Goal: Task Accomplishment & Management: Use online tool/utility

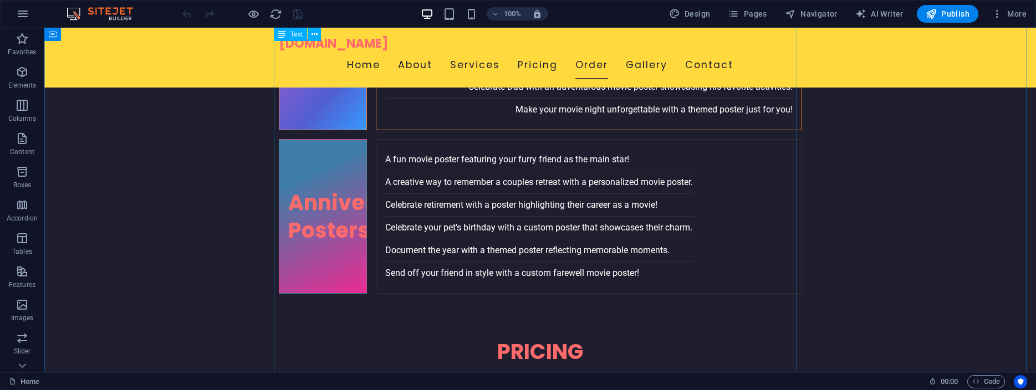
scroll to position [2627, 0]
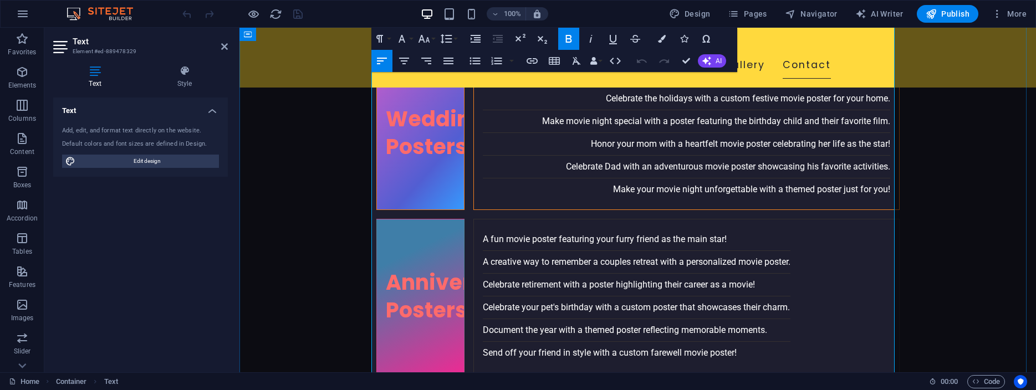
scroll to position [2489, 0]
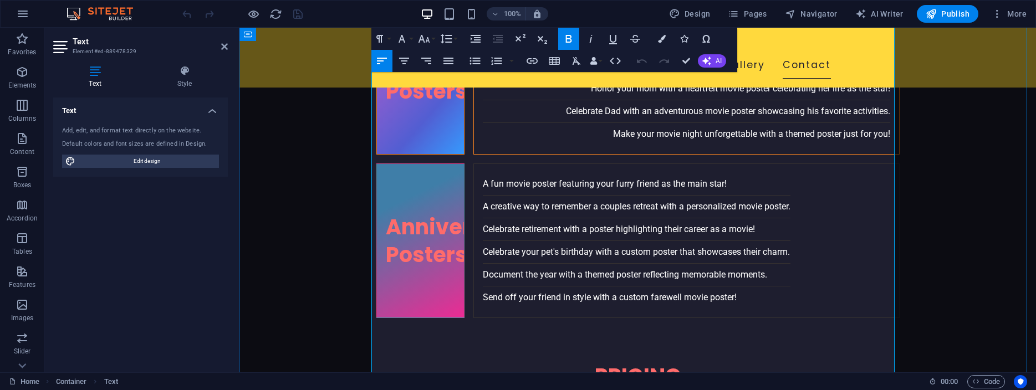
drag, startPoint x: 602, startPoint y: 315, endPoint x: 629, endPoint y: 314, distance: 26.6
click at [533, 60] on icon "button" at bounding box center [531, 60] width 13 height 13
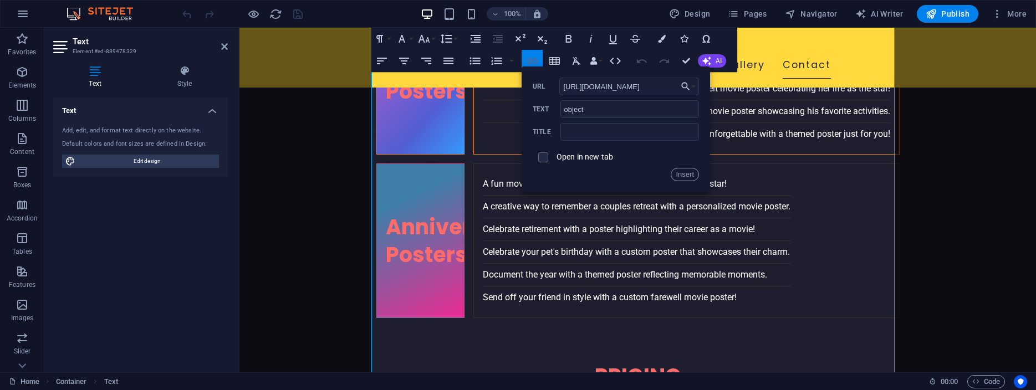
scroll to position [0, 108]
type input "[URL][DOMAIN_NAME]"
click at [541, 158] on input "checkbox" at bounding box center [541, 156] width 10 height 10
checkbox input "true"
click at [684, 172] on button "Insert" at bounding box center [685, 174] width 28 height 13
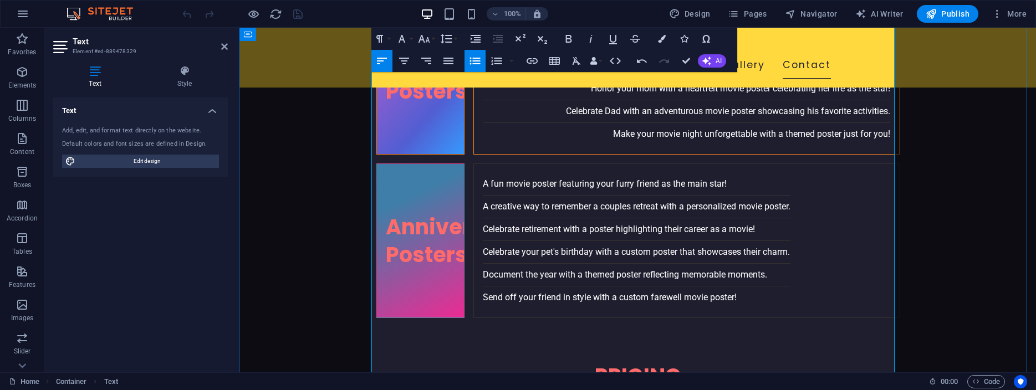
drag, startPoint x: 632, startPoint y: 315, endPoint x: 605, endPoint y: 314, distance: 27.7
type input "objects"
checkbox input "false"
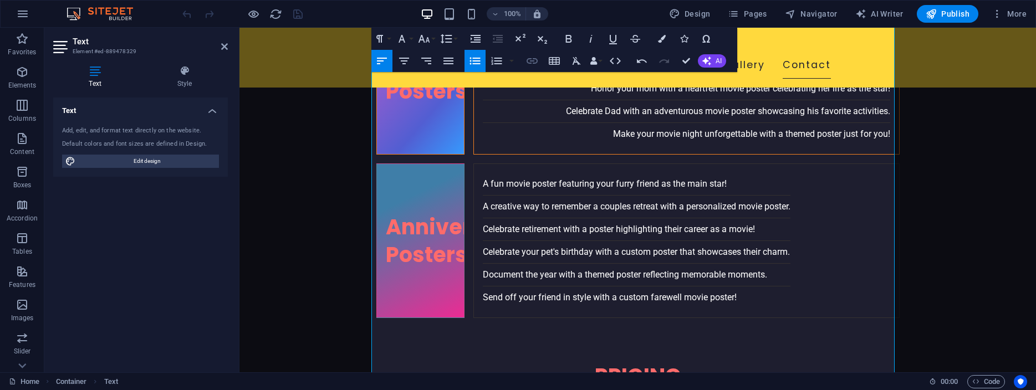
click at [532, 59] on icon "button" at bounding box center [531, 60] width 13 height 13
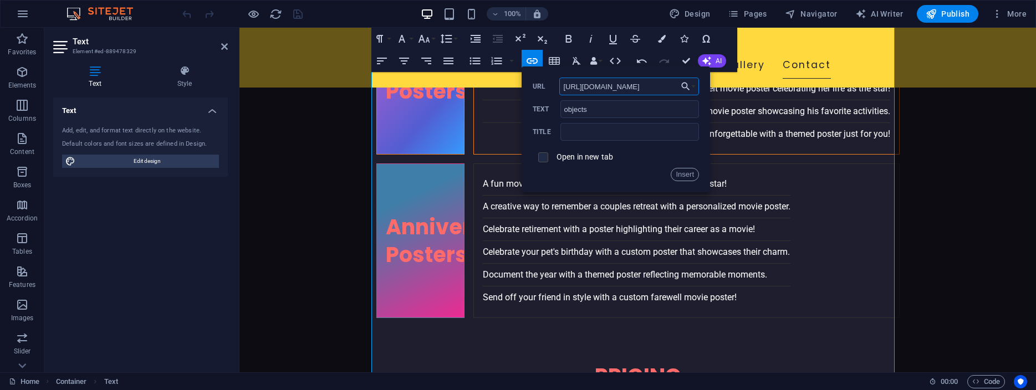
type input "[URL][DOMAIN_NAME]"
click at [544, 158] on input "checkbox" at bounding box center [541, 156] width 10 height 10
checkbox input "true"
click at [686, 173] on button "Insert" at bounding box center [685, 174] width 28 height 13
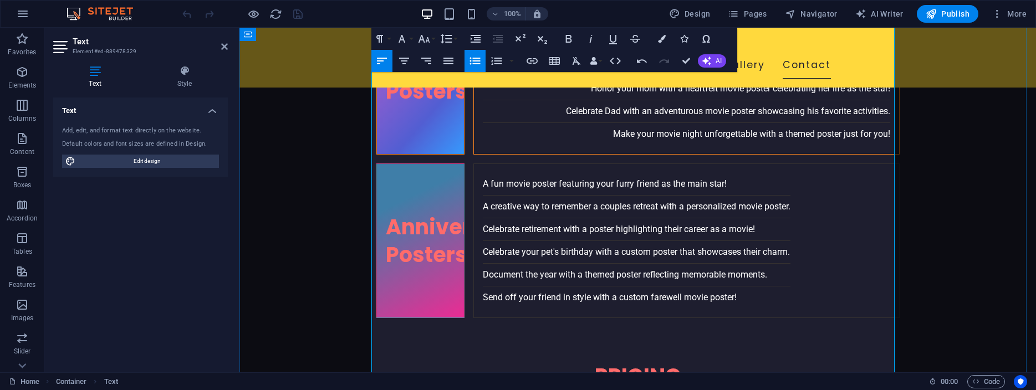
drag, startPoint x: 500, startPoint y: 315, endPoint x: 558, endPoint y: 318, distance: 57.2
type input "Personal items"
checkbox input "false"
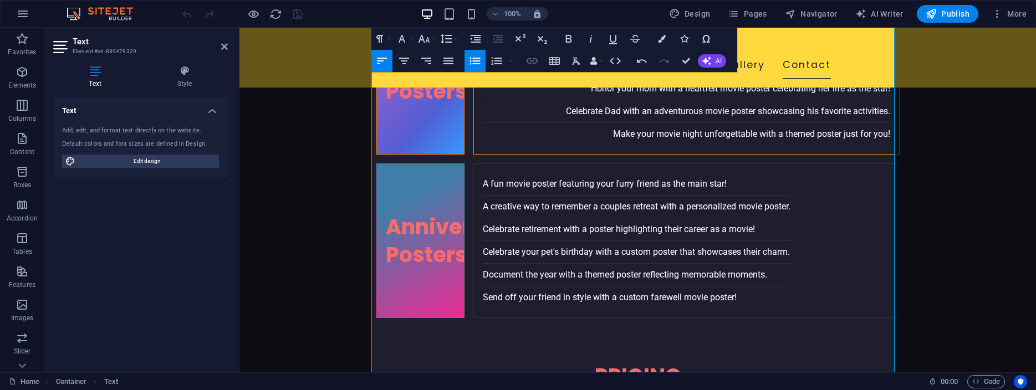
click at [531, 59] on icon "button" at bounding box center [532, 61] width 11 height 6
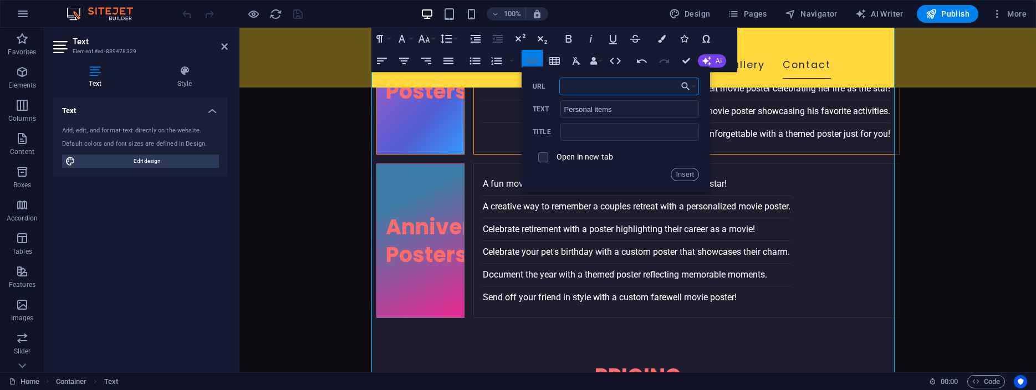
paste input "[URL][DOMAIN_NAME]"
type input "[URL][DOMAIN_NAME]"
click at [543, 159] on input "checkbox" at bounding box center [541, 156] width 10 height 10
checkbox input "true"
click at [683, 174] on button "Insert" at bounding box center [685, 174] width 28 height 13
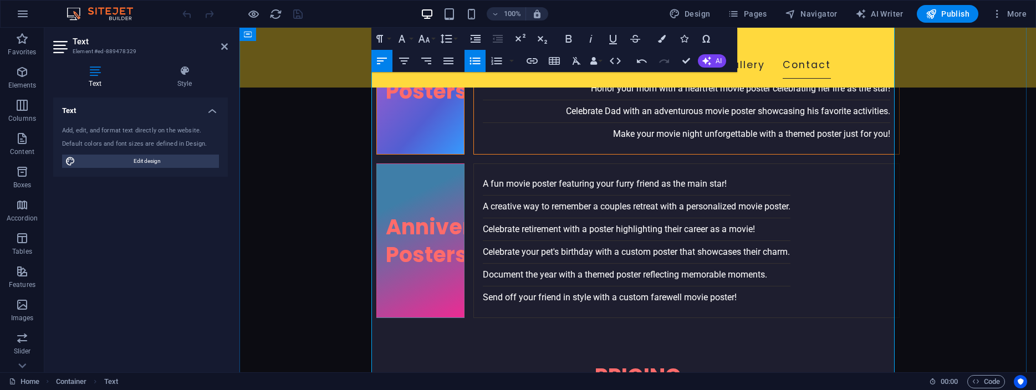
drag, startPoint x: 517, startPoint y: 218, endPoint x: 537, endPoint y: 217, distance: 20.6
type input "crazy"
checkbox input "false"
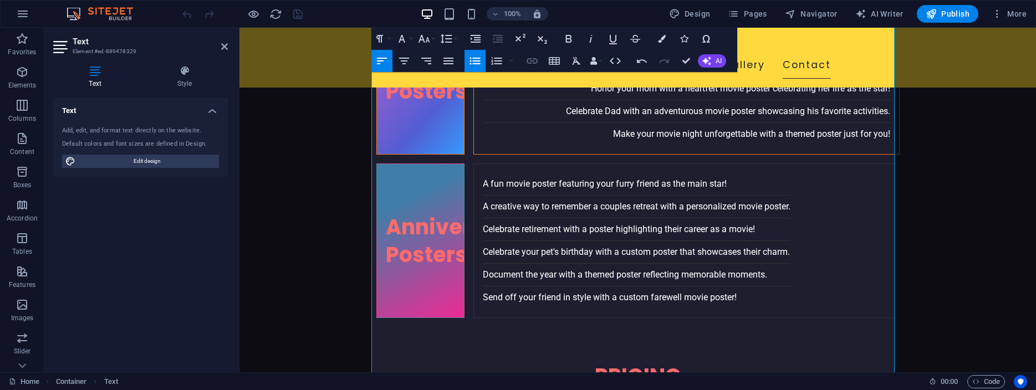
click at [532, 60] on icon "button" at bounding box center [532, 61] width 11 height 6
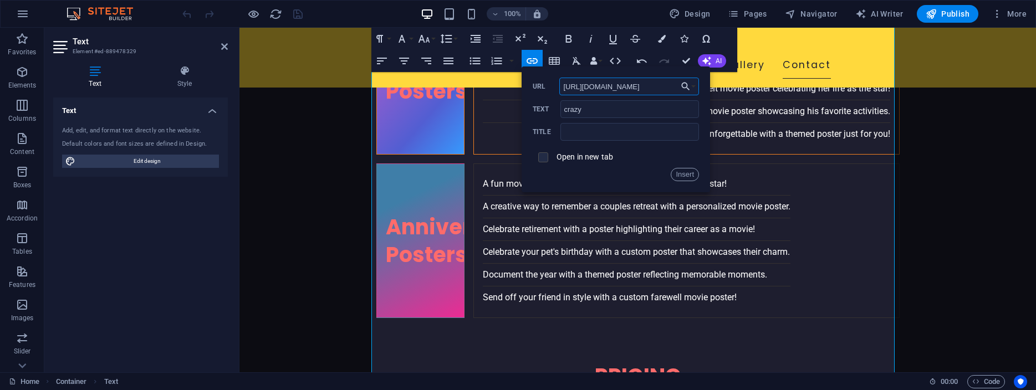
type input "[URL][DOMAIN_NAME]"
click at [544, 159] on input "checkbox" at bounding box center [541, 156] width 10 height 10
checkbox input "true"
click at [688, 174] on button "Insert" at bounding box center [685, 174] width 28 height 13
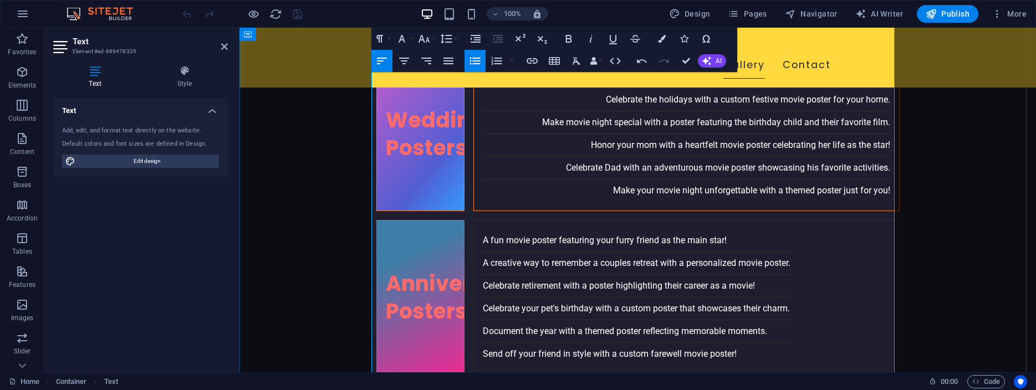
scroll to position [2546, 0]
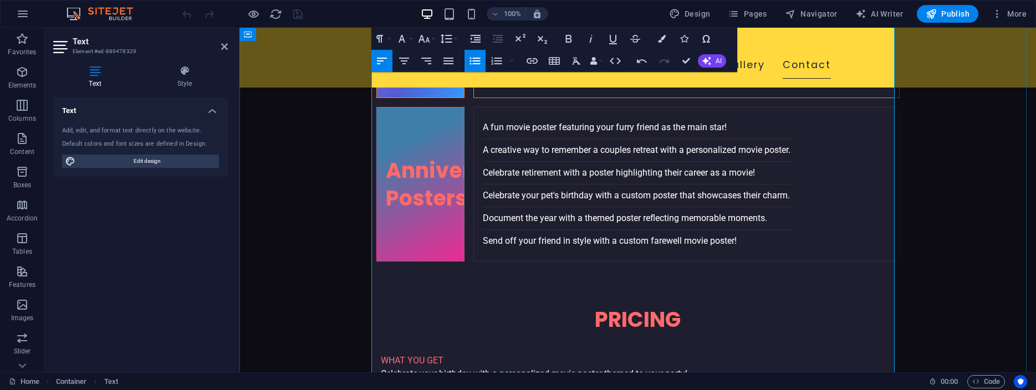
drag, startPoint x: 563, startPoint y: 259, endPoint x: 587, endPoint y: 259, distance: 24.4
type input "places"
checkbox input "false"
click at [532, 59] on icon "button" at bounding box center [532, 61] width 11 height 6
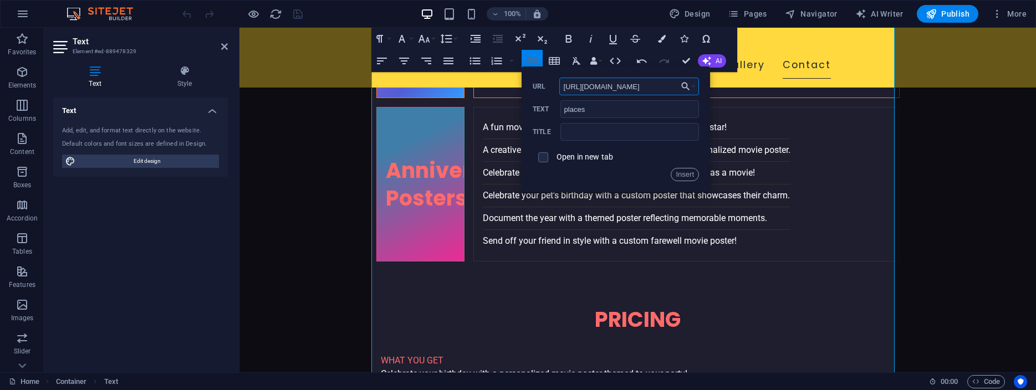
scroll to position [0, 108]
type input "[URL][DOMAIN_NAME]"
click at [545, 159] on input "checkbox" at bounding box center [541, 156] width 10 height 10
checkbox input "true"
click at [685, 173] on button "Insert" at bounding box center [685, 174] width 28 height 13
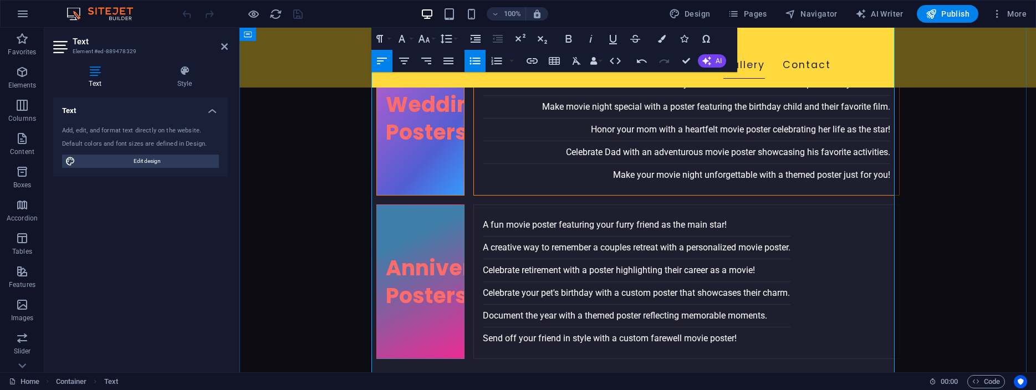
scroll to position [2433, 0]
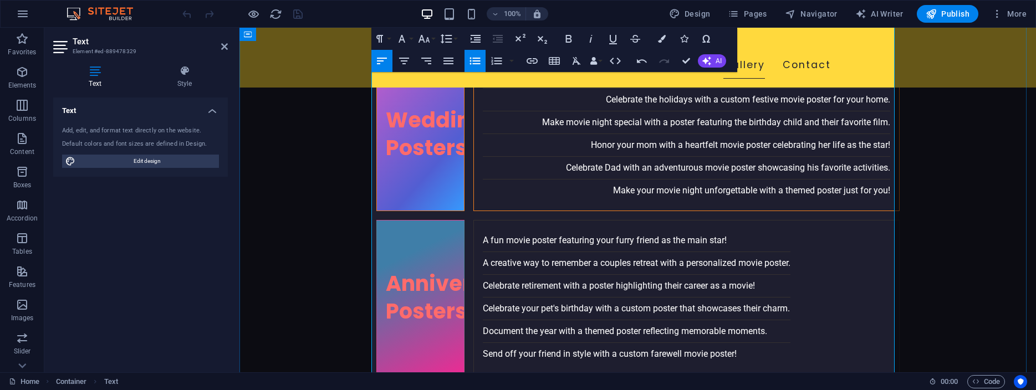
drag, startPoint x: 556, startPoint y: 262, endPoint x: 517, endPoint y: 259, distance: 38.9
type input "[URL][DOMAIN_NAME]"
type input "Full body"
click at [515, 236] on icon "button" at bounding box center [516, 234] width 13 height 13
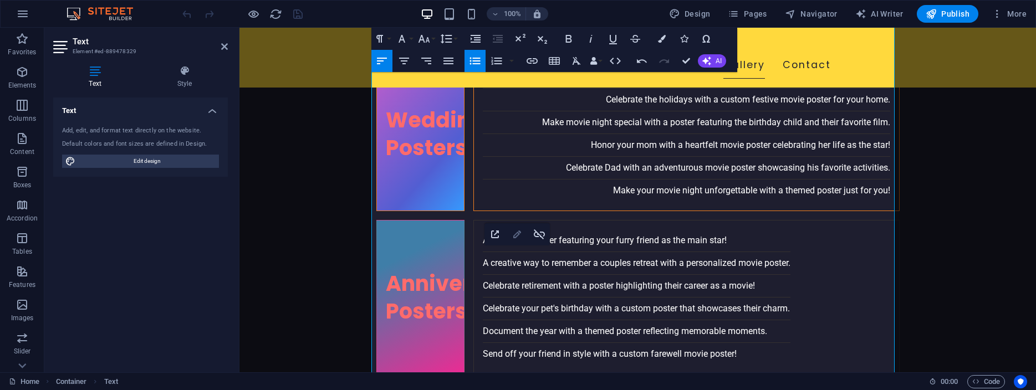
checkbox input "true"
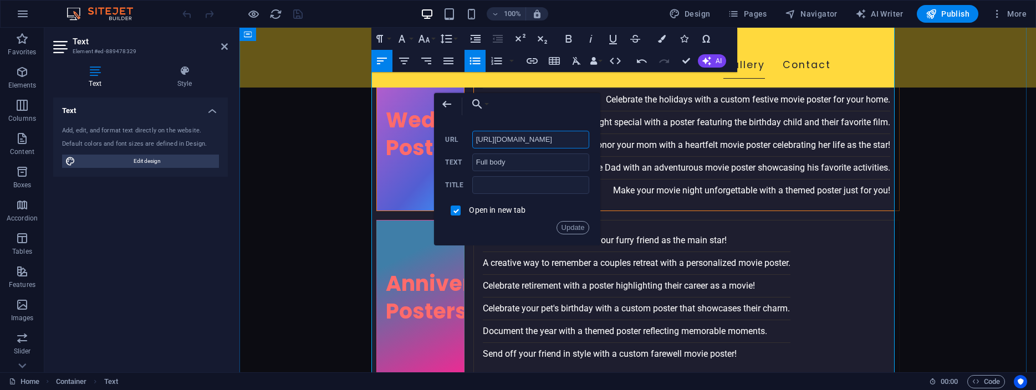
scroll to position [0, 0]
click at [445, 101] on icon "button" at bounding box center [446, 104] width 13 height 13
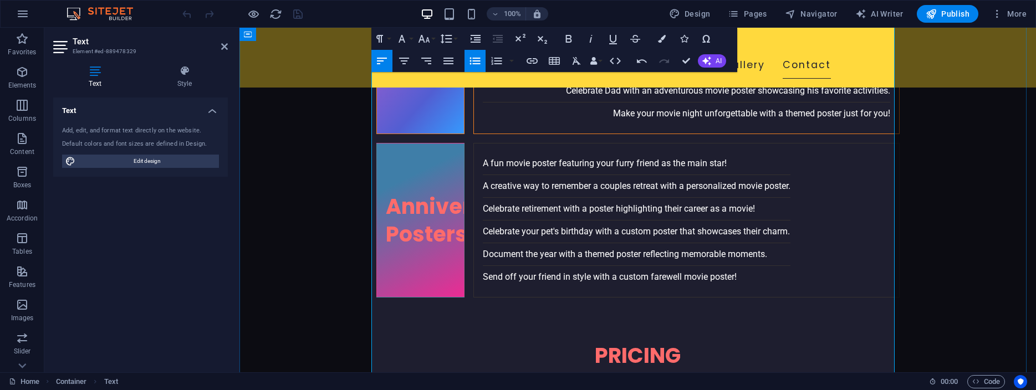
scroll to position [2546, 0]
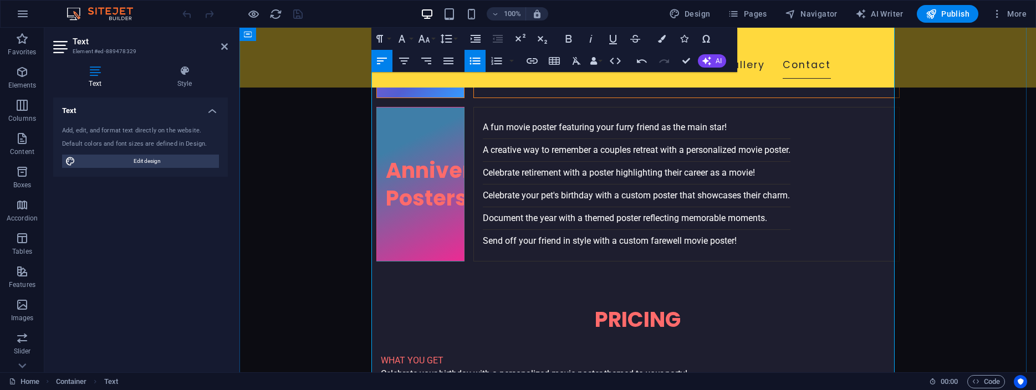
drag, startPoint x: 541, startPoint y: 244, endPoint x: 499, endPoint y: 243, distance: 41.6
type input "Interesting"
checkbox input "false"
click at [529, 62] on icon "button" at bounding box center [531, 60] width 13 height 13
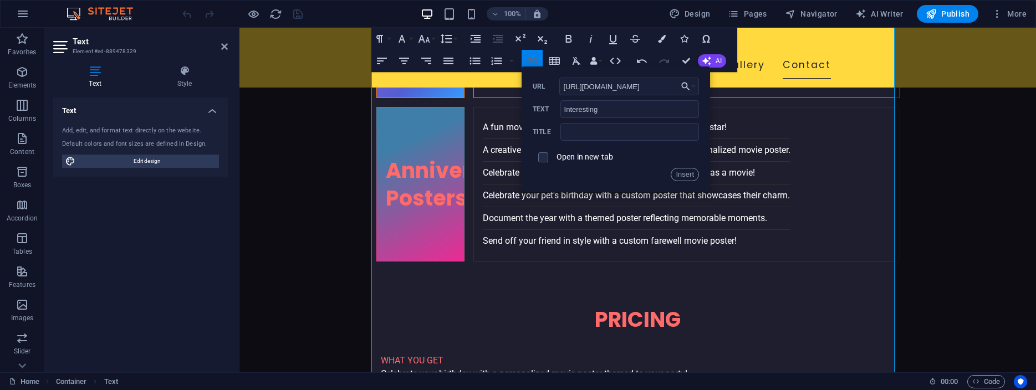
scroll to position [0, 146]
type input "[URL][DOMAIN_NAME]"
click at [540, 156] on input "checkbox" at bounding box center [541, 156] width 10 height 10
checkbox input "true"
click at [680, 172] on button "Insert" at bounding box center [685, 174] width 28 height 13
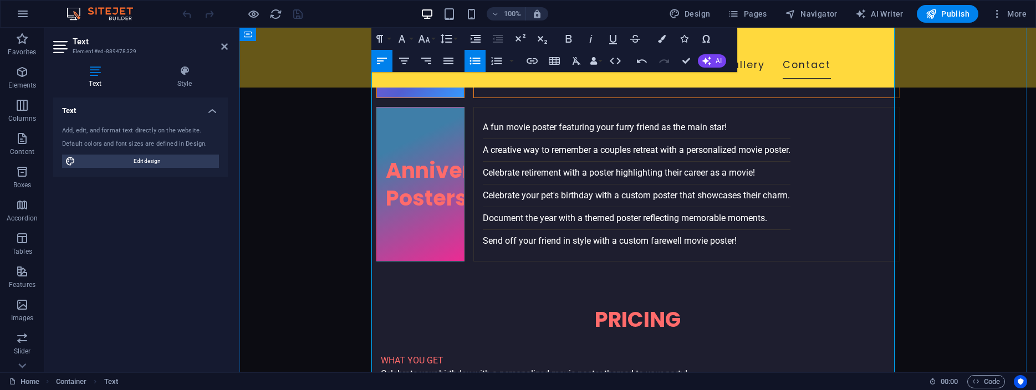
drag, startPoint x: 542, startPoint y: 146, endPoint x: 517, endPoint y: 146, distance: 24.9
type input "[URL][DOMAIN_NAME]"
type input "Full body"
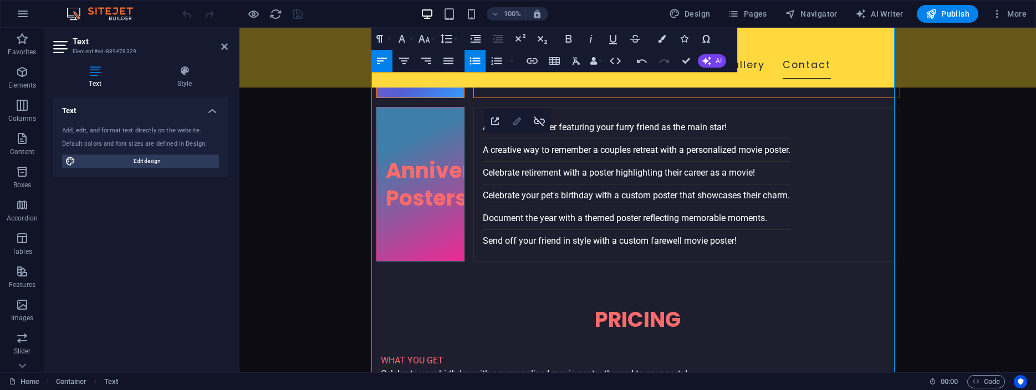
click at [518, 119] on icon "button" at bounding box center [516, 121] width 13 height 13
checkbox input "true"
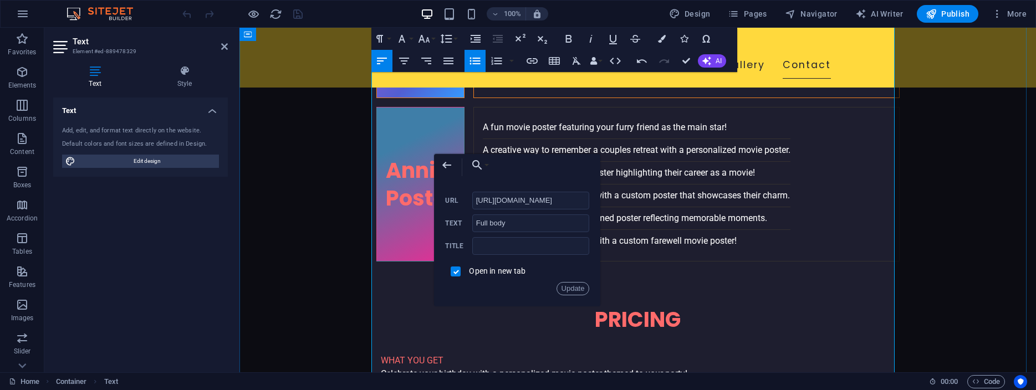
scroll to position [0, 152]
click at [544, 202] on input "[URL][DOMAIN_NAME]" at bounding box center [530, 201] width 117 height 18
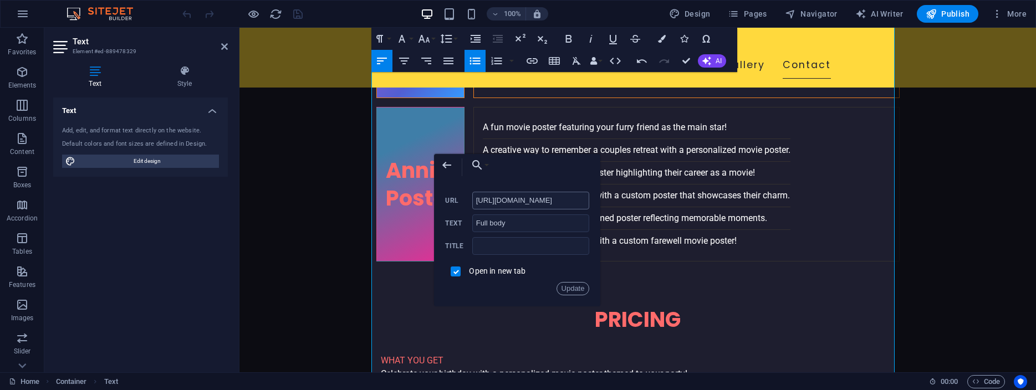
click at [544, 202] on input "[URL][DOMAIN_NAME]" at bounding box center [530, 201] width 117 height 18
type input "[URL][DOMAIN_NAME]"
click at [572, 226] on input "Full body" at bounding box center [530, 223] width 117 height 18
type input "body"
click at [578, 288] on button "Update" at bounding box center [572, 288] width 33 height 13
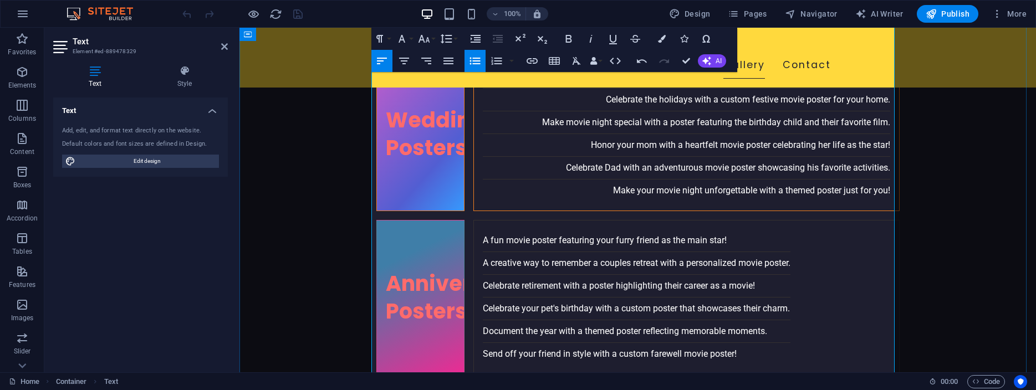
scroll to position [2376, 0]
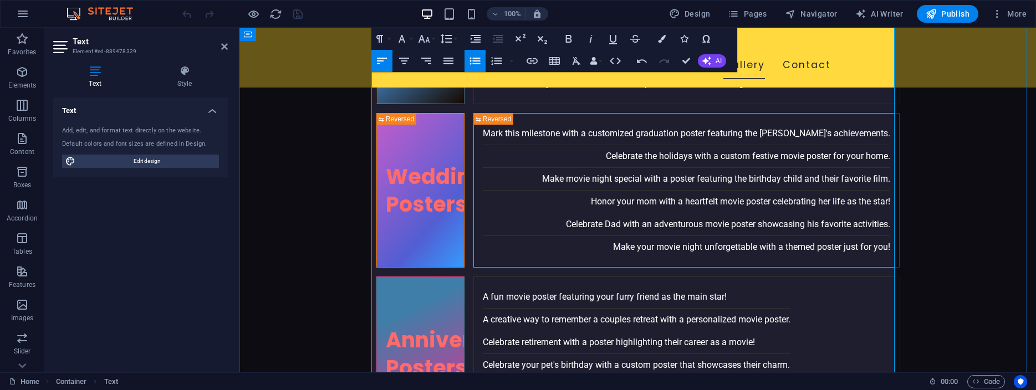
drag, startPoint x: 608, startPoint y: 207, endPoint x: 579, endPoint y: 211, distance: 29.1
type input "camera"
checkbox input "false"
click at [532, 58] on icon "button" at bounding box center [531, 60] width 13 height 13
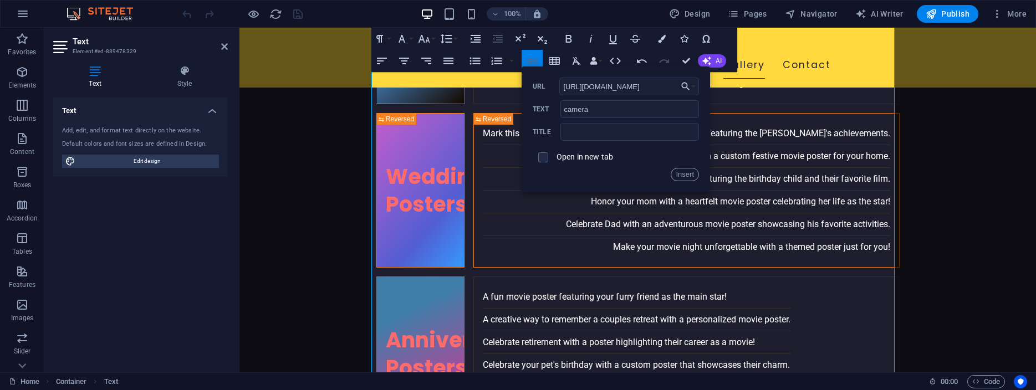
scroll to position [0, 150]
type input "[URL][DOMAIN_NAME]"
click at [543, 159] on input "checkbox" at bounding box center [541, 156] width 10 height 10
checkbox input "true"
click at [683, 174] on button "Insert" at bounding box center [685, 174] width 28 height 13
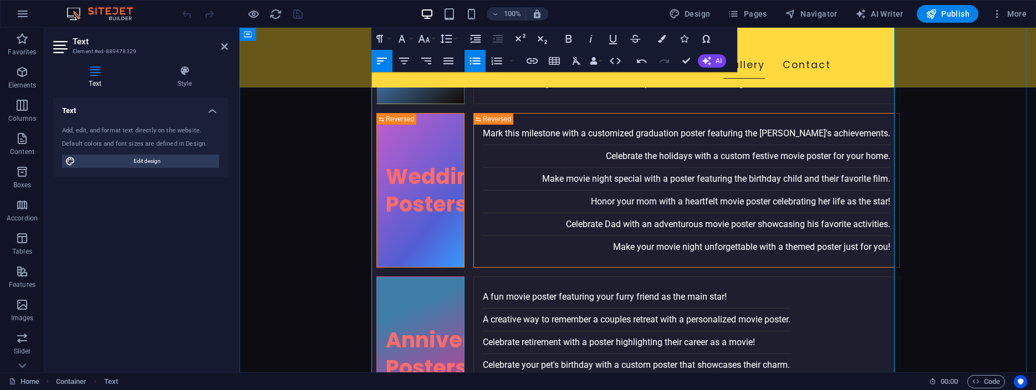
drag, startPoint x: 584, startPoint y: 234, endPoint x: 515, endPoint y: 236, distance: 68.7
drag, startPoint x: 499, startPoint y: 234, endPoint x: 518, endPoint y: 232, distance: 18.9
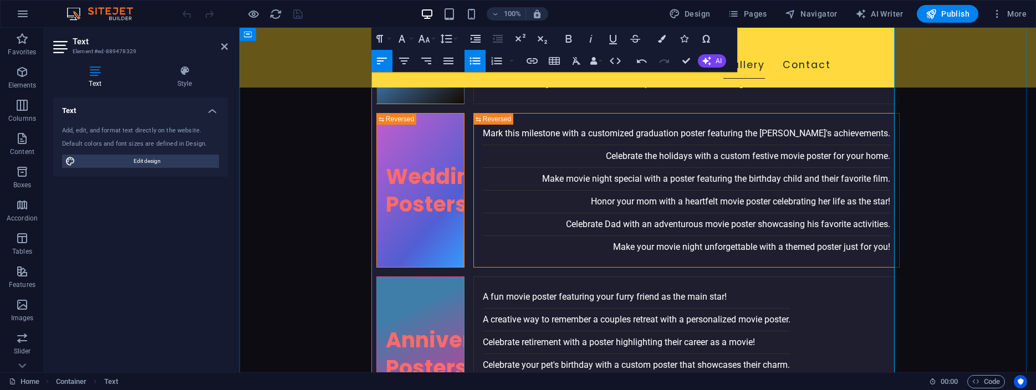
drag, startPoint x: 582, startPoint y: 238, endPoint x: 519, endPoint y: 235, distance: 63.2
type input "profile shots"
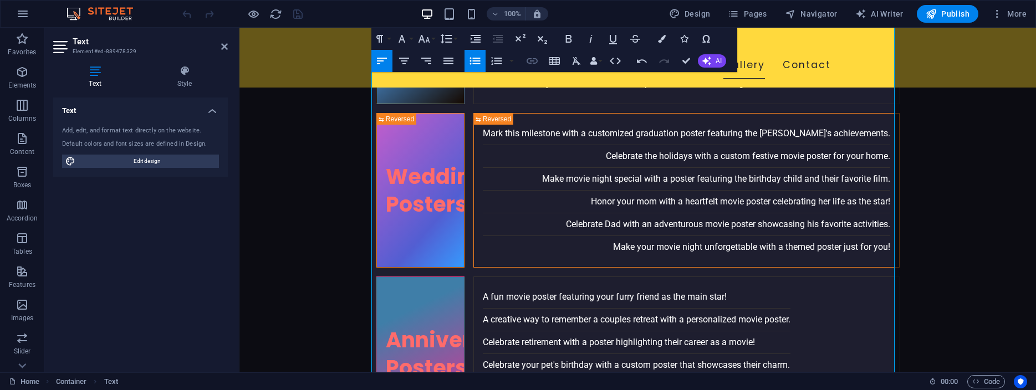
checkbox input "false"
click at [531, 60] on icon "button" at bounding box center [532, 61] width 11 height 6
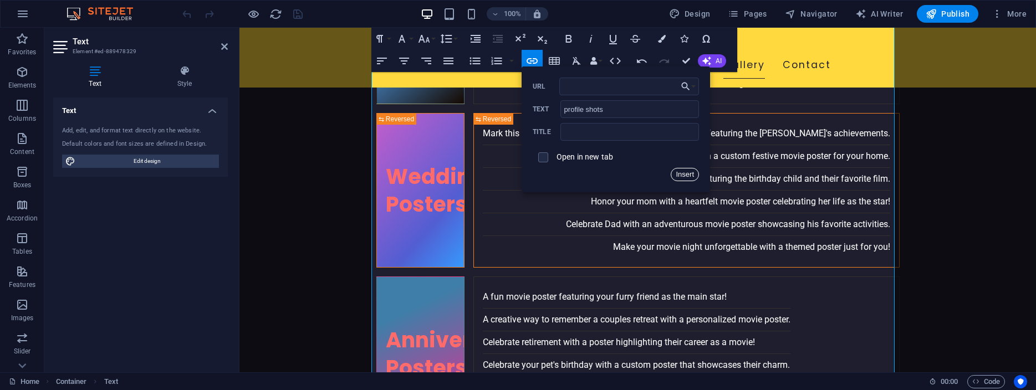
click at [685, 173] on button "Insert" at bounding box center [685, 174] width 28 height 13
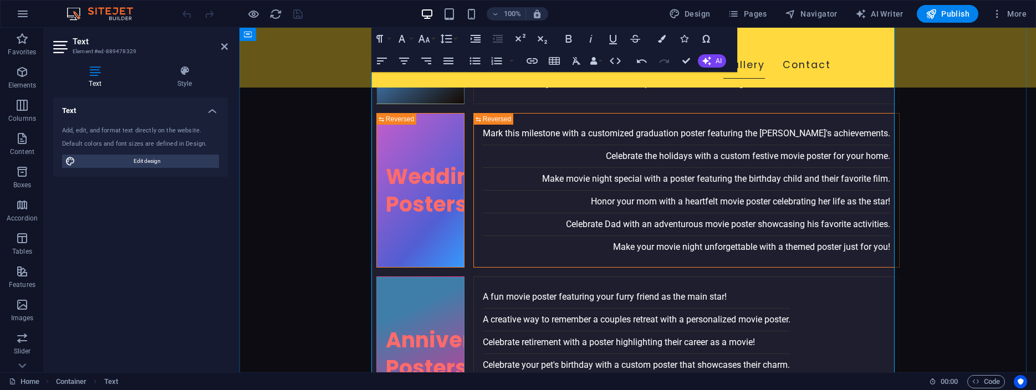
drag, startPoint x: 568, startPoint y: 237, endPoint x: 516, endPoint y: 236, distance: 51.6
click at [555, 208] on icon "button" at bounding box center [555, 209] width 13 height 13
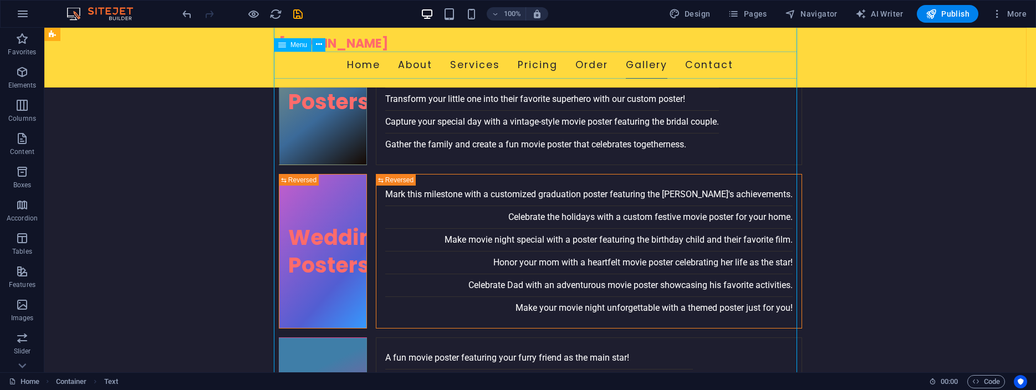
scroll to position [2437, 0]
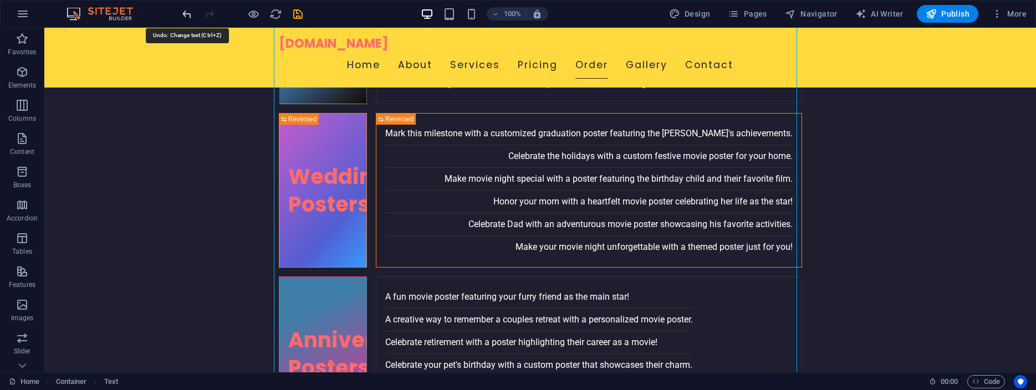
click at [188, 14] on icon "undo" at bounding box center [187, 14] width 13 height 13
click at [210, 14] on icon "redo" at bounding box center [209, 14] width 13 height 13
click at [299, 13] on icon "save" at bounding box center [298, 14] width 13 height 13
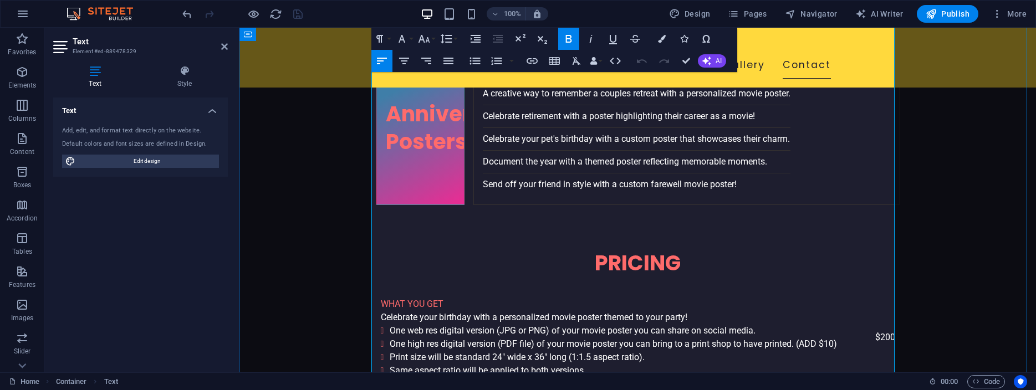
scroll to position [2376, 0]
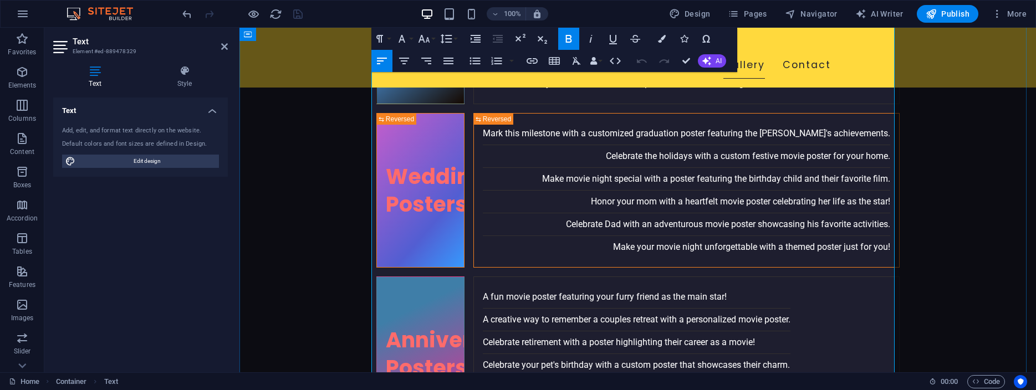
drag, startPoint x: 567, startPoint y: 234, endPoint x: 546, endPoint y: 235, distance: 21.1
click at [533, 60] on icon "button" at bounding box center [531, 60] width 13 height 13
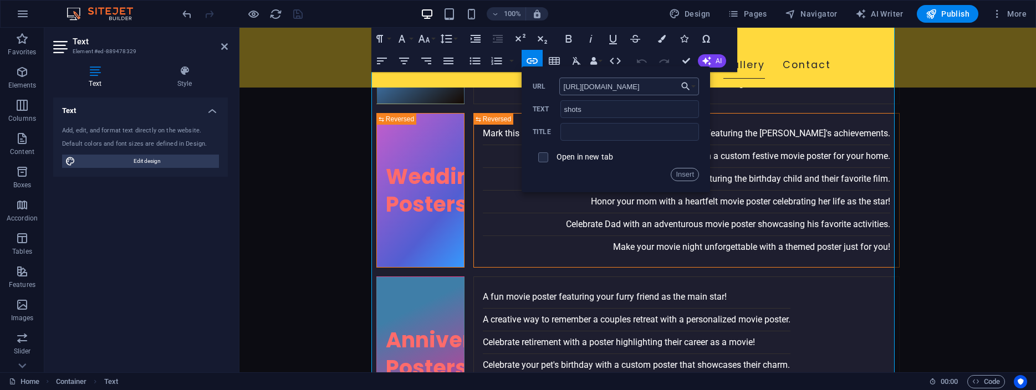
scroll to position [0, 150]
type input "[URL][DOMAIN_NAME]"
click at [541, 157] on input "checkbox" at bounding box center [541, 156] width 10 height 10
checkbox input "true"
click at [682, 175] on button "Insert" at bounding box center [685, 174] width 28 height 13
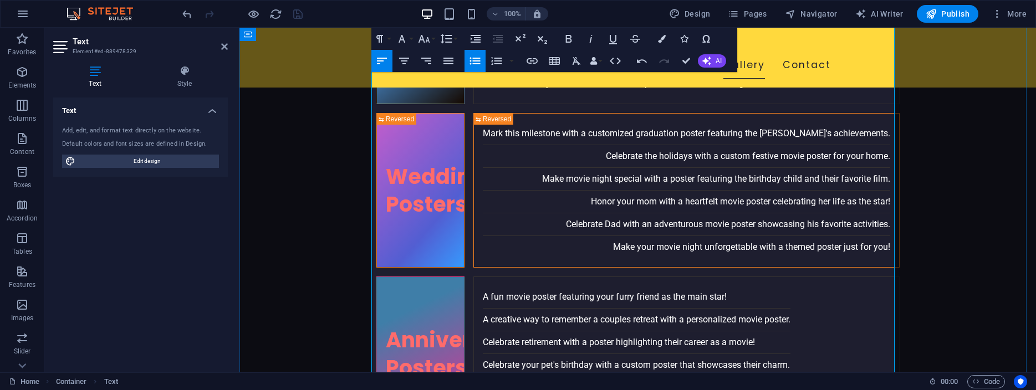
type input "into"
checkbox input "false"
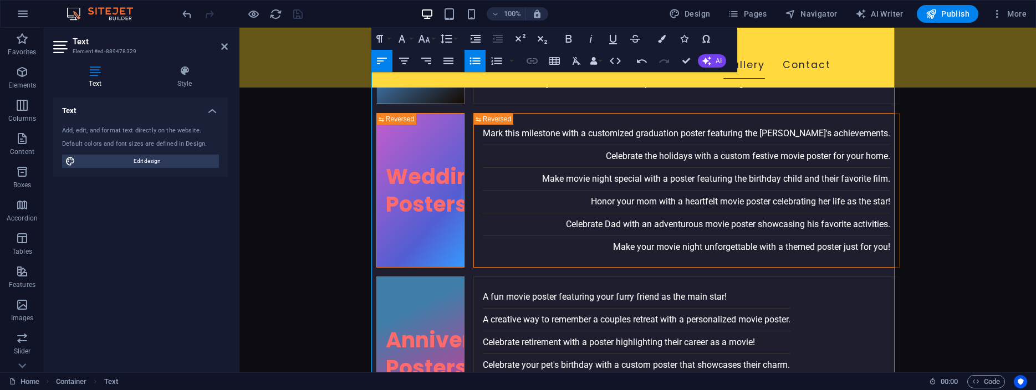
click at [529, 60] on icon "button" at bounding box center [531, 60] width 13 height 13
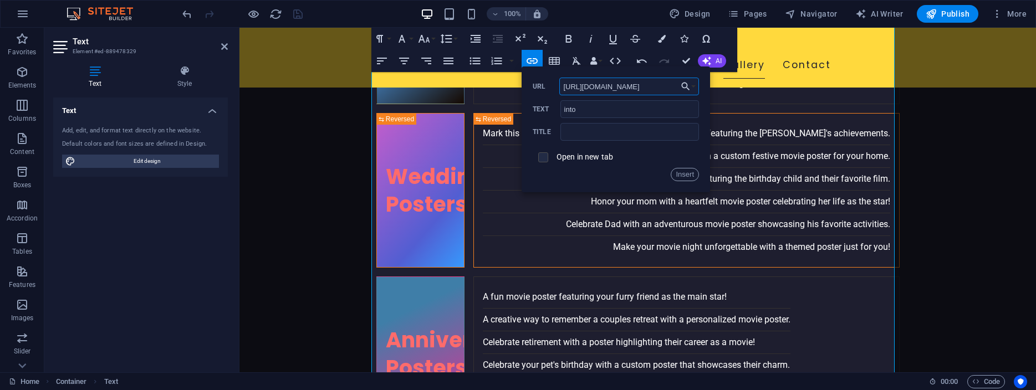
type input "[URL][DOMAIN_NAME]"
click at [542, 159] on input "checkbox" at bounding box center [541, 156] width 10 height 10
checkbox input "true"
click at [682, 173] on button "Insert" at bounding box center [685, 174] width 28 height 13
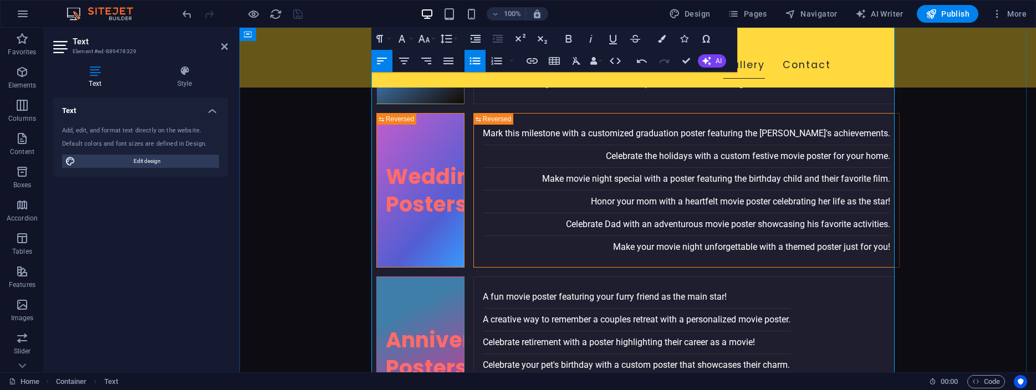
drag, startPoint x: 576, startPoint y: 264, endPoint x: 565, endPoint y: 264, distance: 11.6
type input "the"
checkbox input "false"
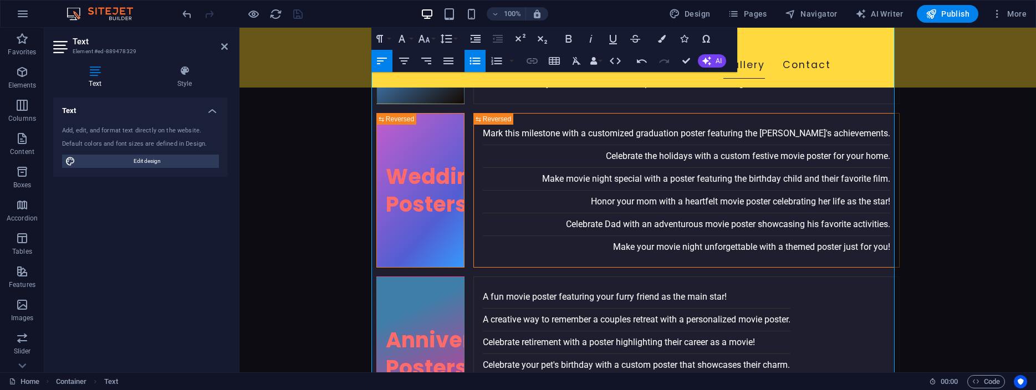
click at [532, 60] on icon "button" at bounding box center [532, 61] width 11 height 6
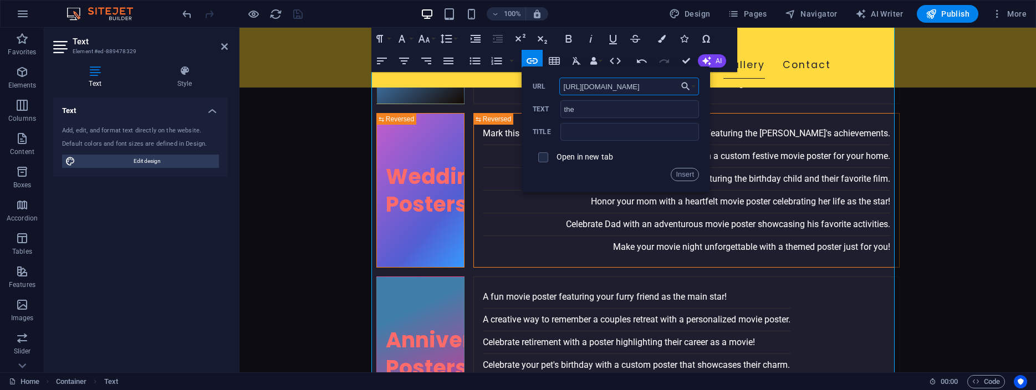
scroll to position [0, 108]
type input "[URL][DOMAIN_NAME]"
click at [542, 159] on input "checkbox" at bounding box center [541, 156] width 10 height 10
checkbox input "true"
click at [683, 176] on button "Insert" at bounding box center [685, 174] width 28 height 13
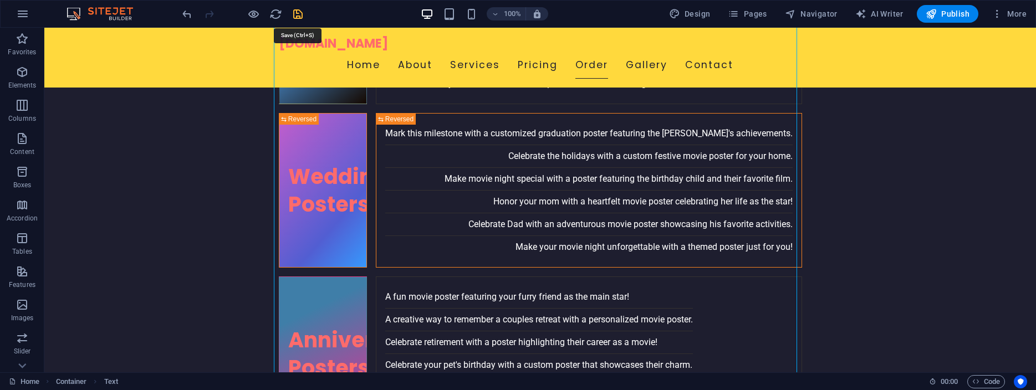
click at [297, 11] on icon "save" at bounding box center [298, 14] width 13 height 13
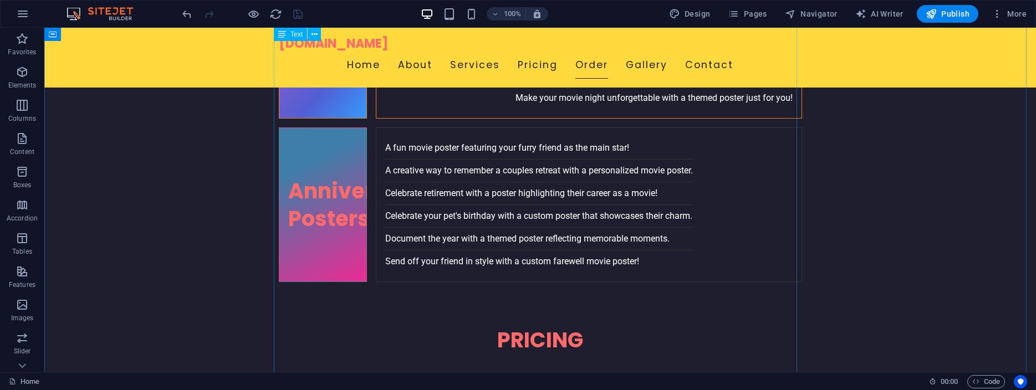
scroll to position [2607, 0]
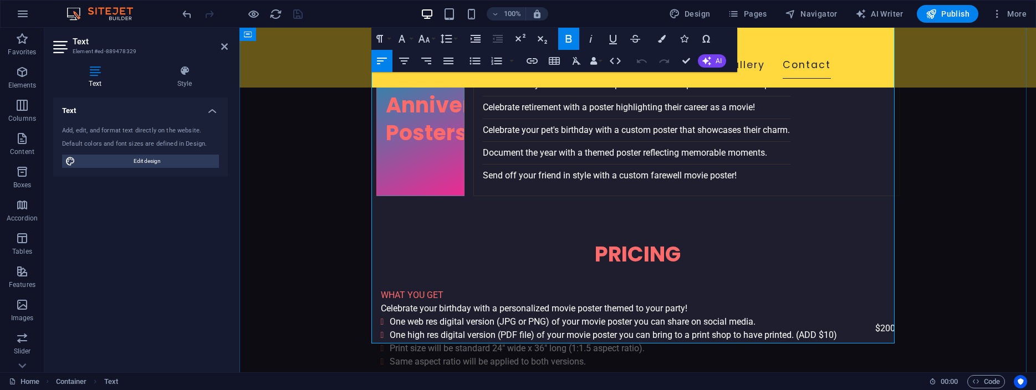
scroll to position [2546, 0]
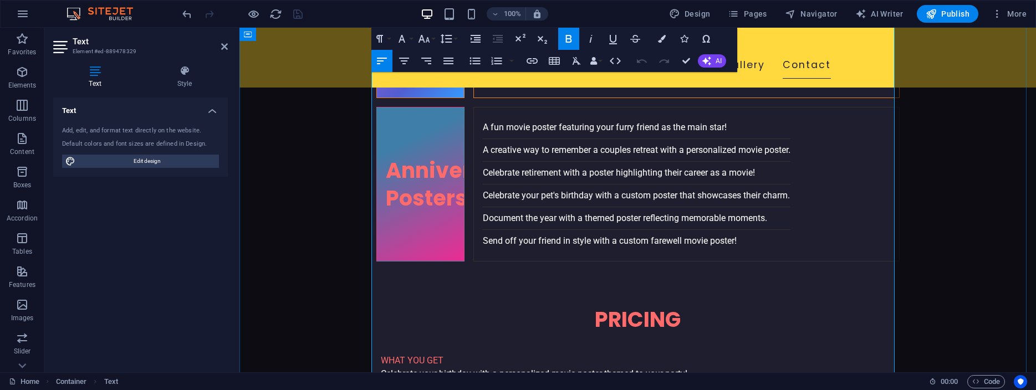
click at [539, 64] on button "Insert Link" at bounding box center [532, 61] width 21 height 22
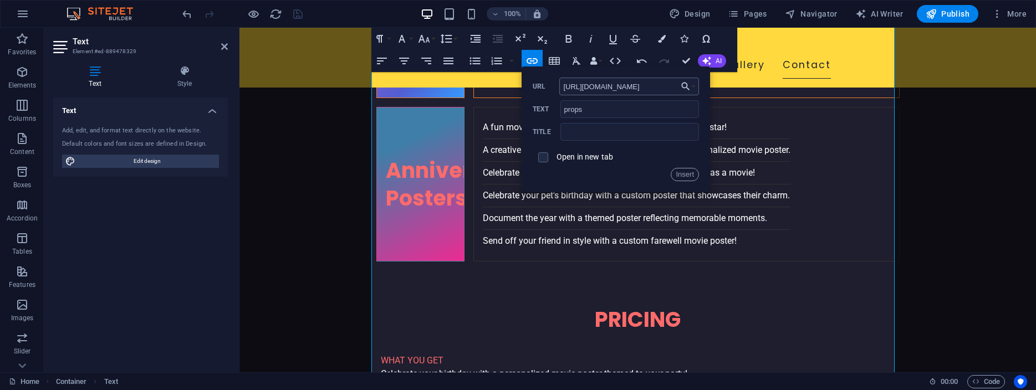
scroll to position [0, 150]
type input "[URL][DOMAIN_NAME]"
click at [546, 156] on input "checkbox" at bounding box center [541, 156] width 10 height 10
checkbox input "true"
click at [683, 175] on button "Insert" at bounding box center [685, 174] width 28 height 13
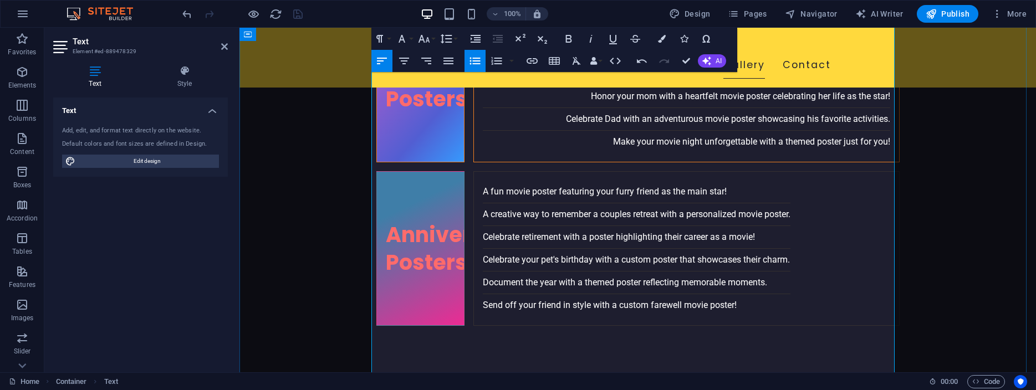
scroll to position [2433, 0]
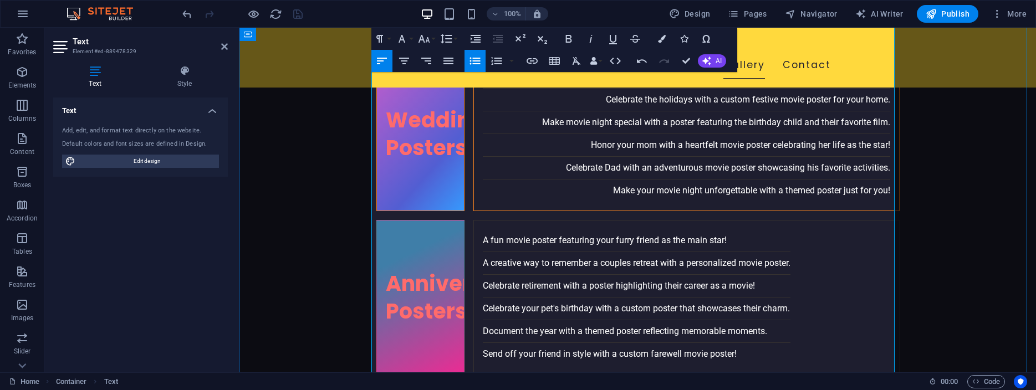
drag, startPoint x: 576, startPoint y: 141, endPoint x: 538, endPoint y: 140, distance: 38.8
type input "headshot"
checkbox input "false"
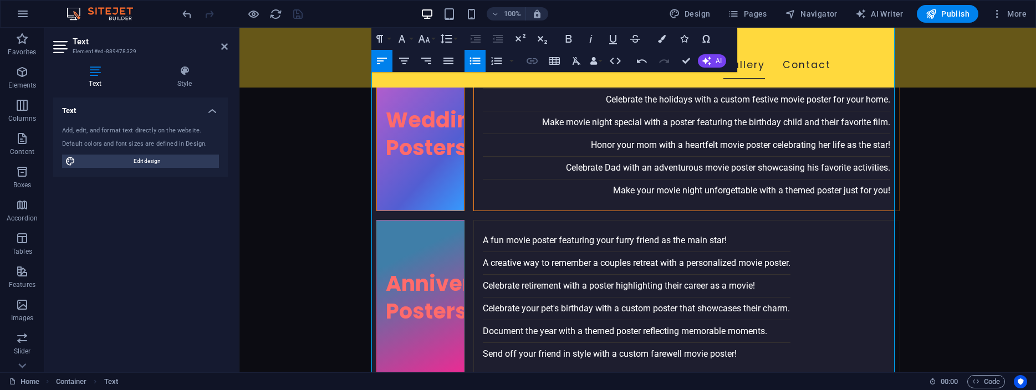
click at [531, 62] on icon "button" at bounding box center [531, 60] width 13 height 13
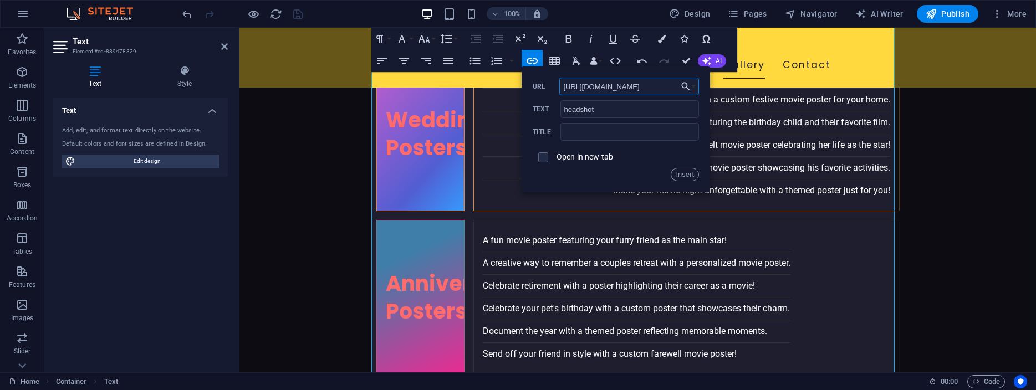
scroll to position [0, 146]
type input "[URL][DOMAIN_NAME]"
click at [543, 157] on input "checkbox" at bounding box center [541, 156] width 10 height 10
checkbox input "true"
click at [685, 177] on button "Insert" at bounding box center [685, 174] width 28 height 13
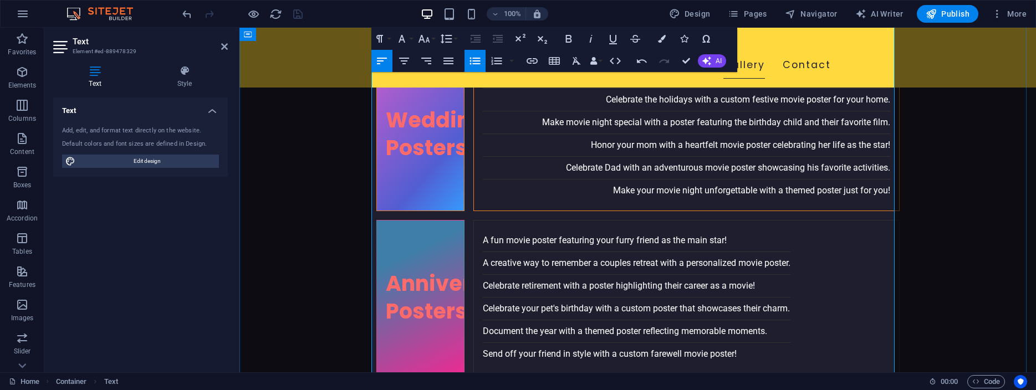
drag, startPoint x: 523, startPoint y: 141, endPoint x: 532, endPoint y: 140, distance: 8.4
type input "up"
checkbox input "false"
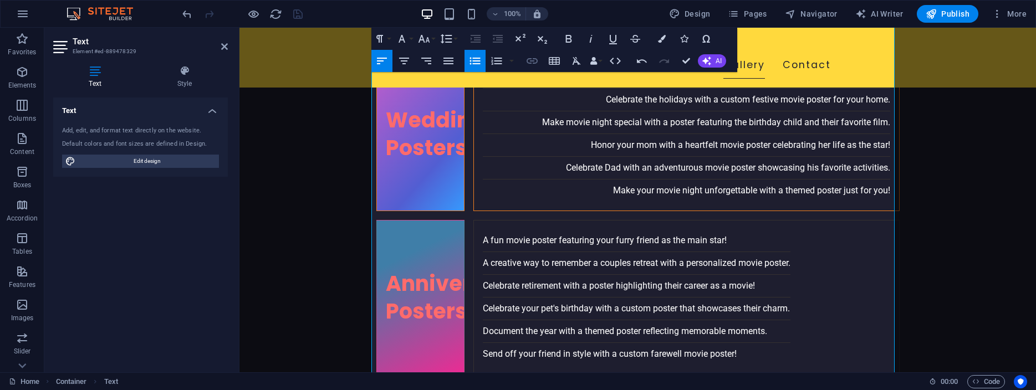
click at [532, 63] on icon "button" at bounding box center [531, 60] width 13 height 13
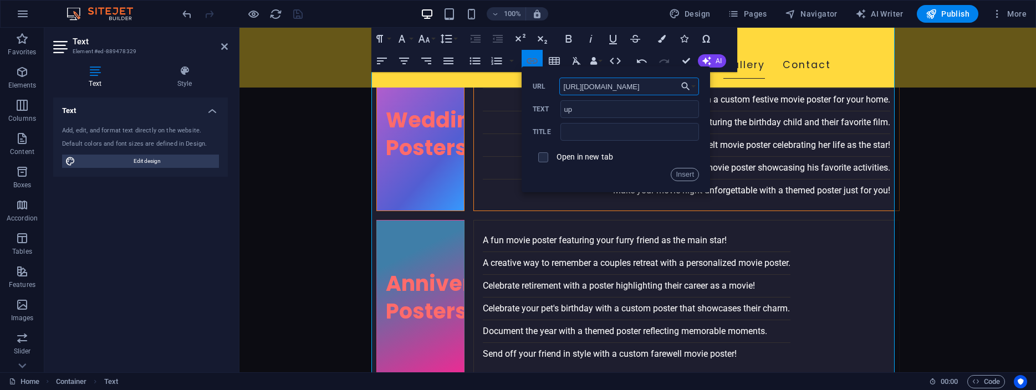
scroll to position [0, 108]
type input "[URL][DOMAIN_NAME]"
click at [541, 156] on input "checkbox" at bounding box center [541, 156] width 10 height 10
checkbox input "true"
click at [685, 172] on button "Insert" at bounding box center [685, 174] width 28 height 13
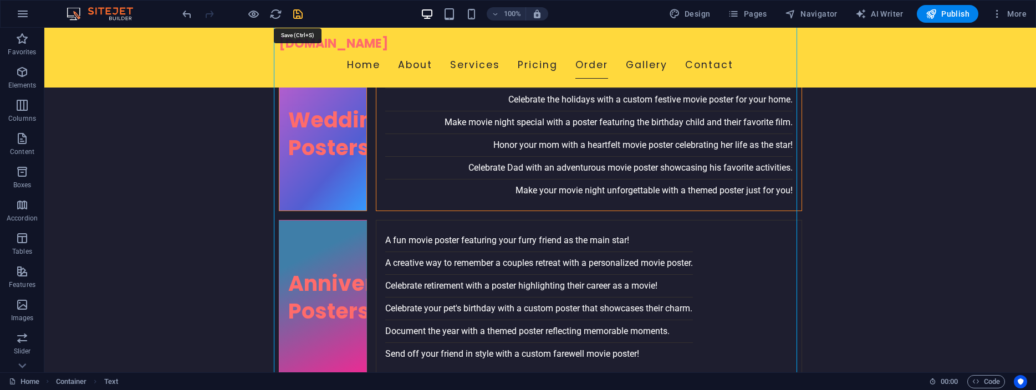
click at [296, 12] on icon "save" at bounding box center [298, 14] width 13 height 13
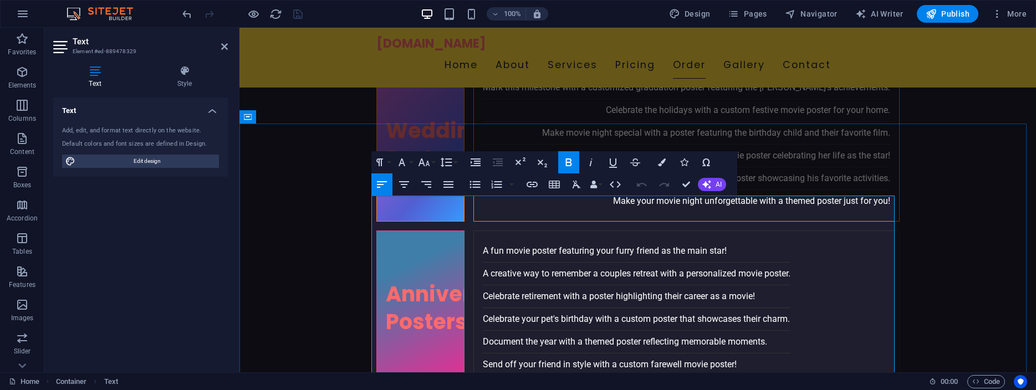
scroll to position [2602, 0]
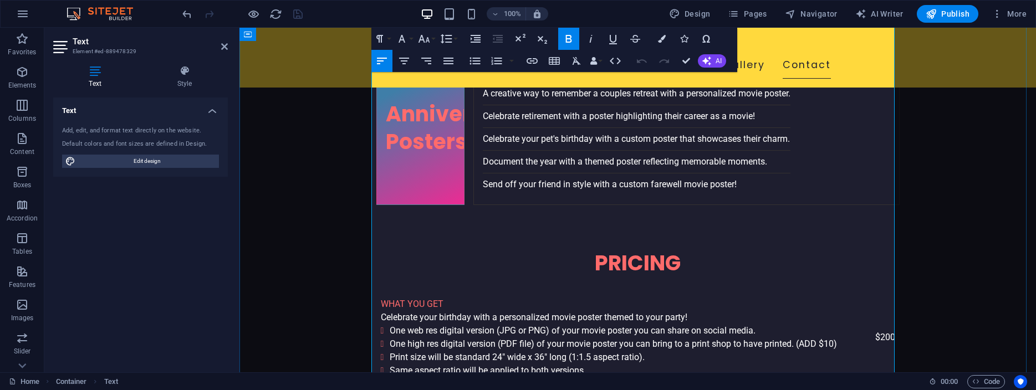
drag, startPoint x: 556, startPoint y: 117, endPoint x: 535, endPoint y: 118, distance: 20.5
click at [528, 60] on icon "button" at bounding box center [531, 60] width 13 height 13
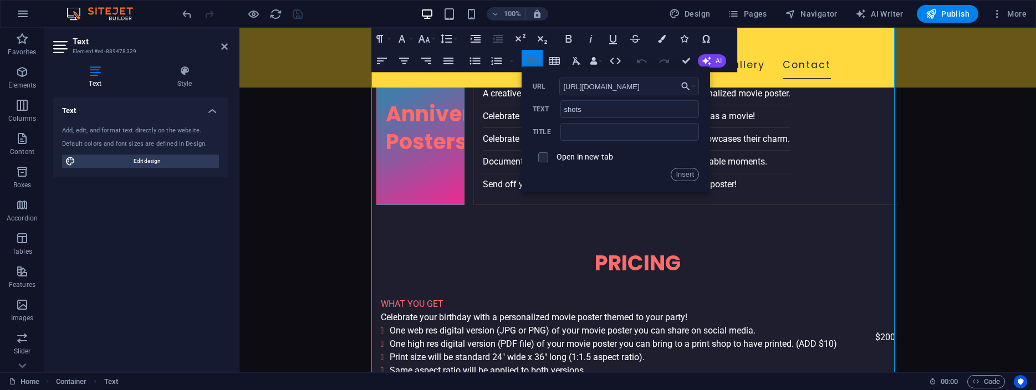
scroll to position [0, 154]
type input "[URL][DOMAIN_NAME]"
click at [546, 158] on span at bounding box center [543, 157] width 10 height 10
click at [543, 158] on input "checkbox" at bounding box center [541, 156] width 10 height 10
checkbox input "true"
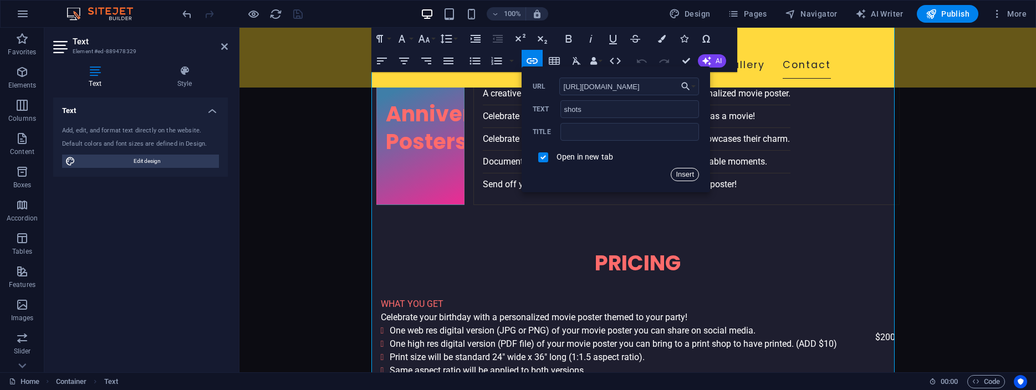
click at [686, 172] on button "Insert" at bounding box center [685, 174] width 28 height 13
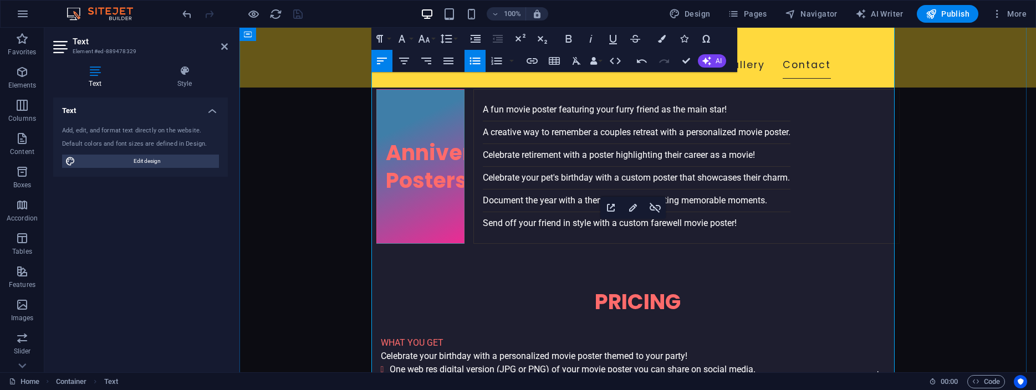
scroll to position [2546, 0]
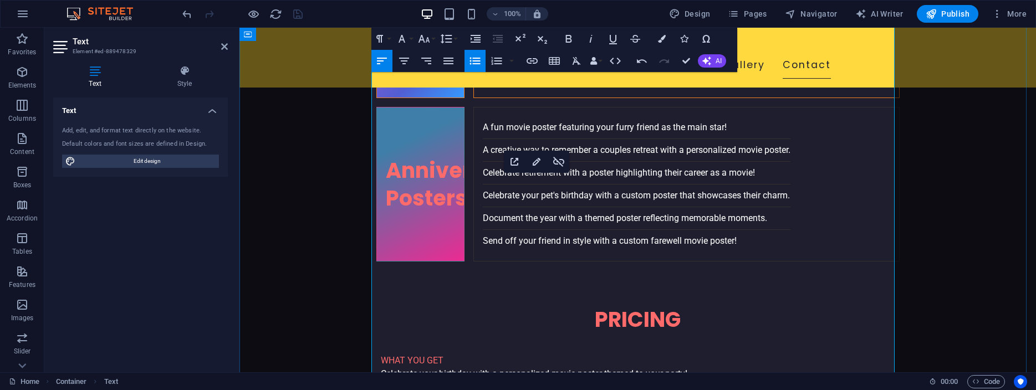
type input "landscapes"
checkbox input "false"
click at [533, 59] on icon "button" at bounding box center [532, 61] width 11 height 6
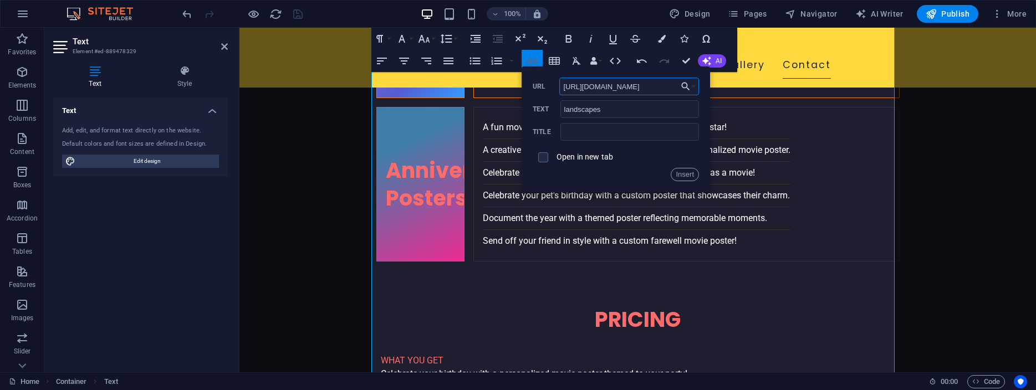
scroll to position [0, 150]
type input "[URL][DOMAIN_NAME]"
click at [541, 158] on input "checkbox" at bounding box center [541, 156] width 10 height 10
checkbox input "true"
click at [687, 175] on button "Insert" at bounding box center [685, 174] width 28 height 13
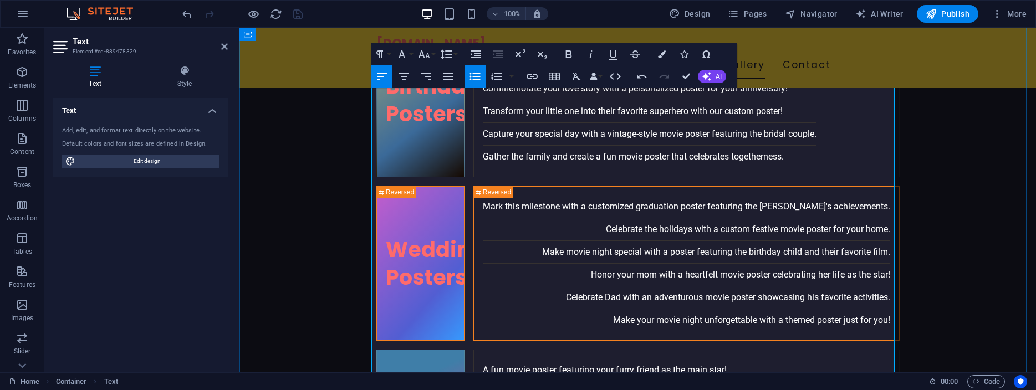
scroll to position [2319, 0]
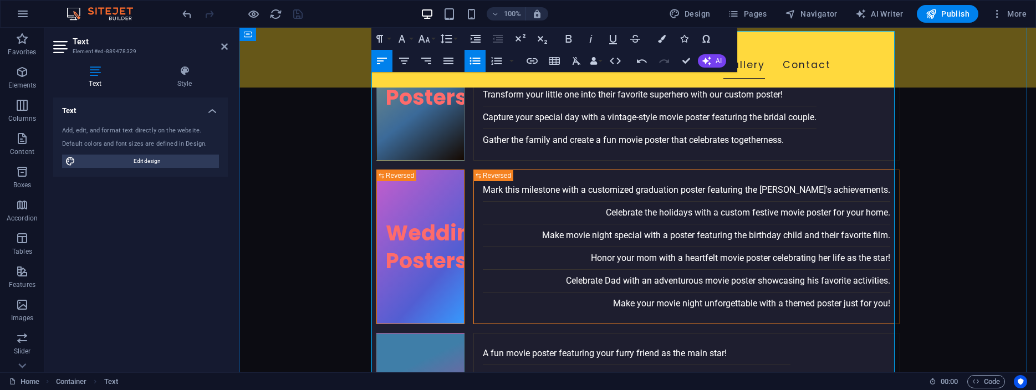
drag, startPoint x: 515, startPoint y: 293, endPoint x: 501, endPoint y: 293, distance: 14.4
type input "Side"
checkbox input "false"
click at [531, 61] on icon "button" at bounding box center [532, 61] width 11 height 6
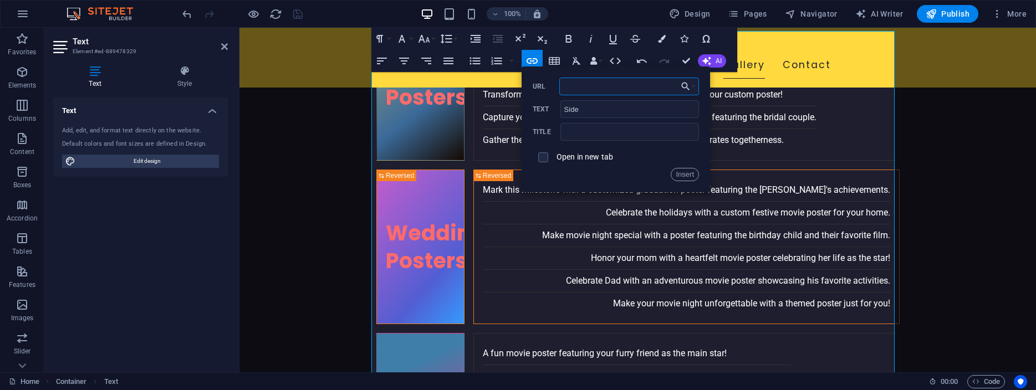
paste input "[URL][DOMAIN_NAME]"
type input "[URL][DOMAIN_NAME]"
click at [542, 156] on input "checkbox" at bounding box center [541, 156] width 10 height 10
checkbox input "true"
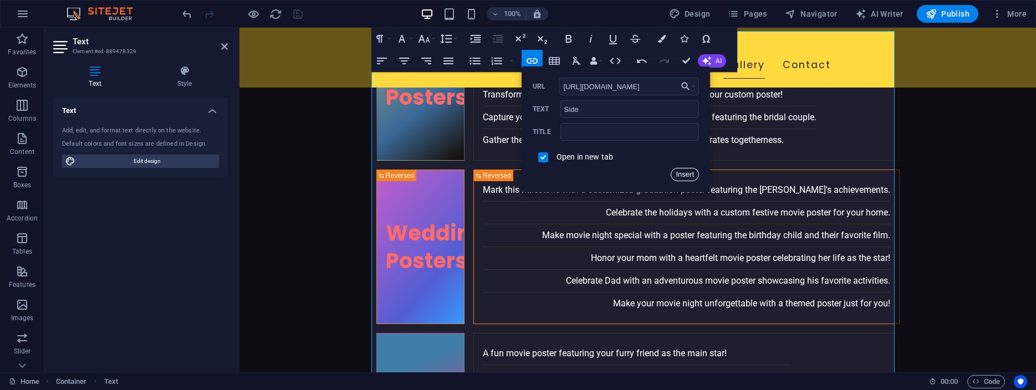
click at [682, 173] on button "Insert" at bounding box center [685, 174] width 28 height 13
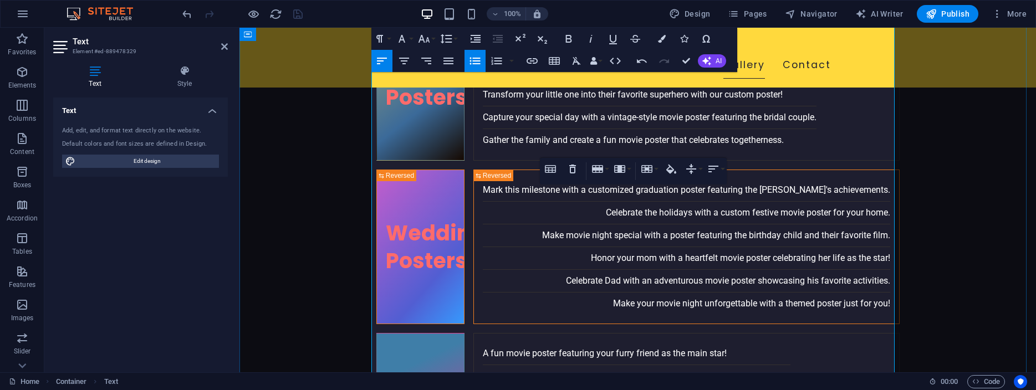
scroll to position [2433, 0]
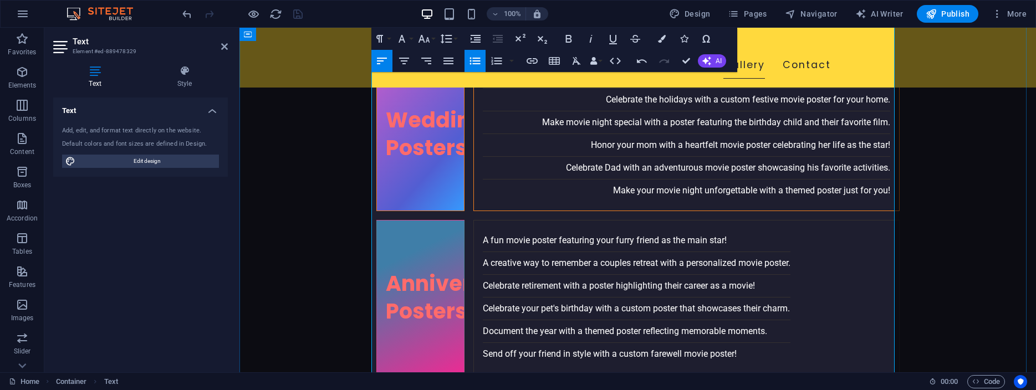
drag, startPoint x: 541, startPoint y: 180, endPoint x: 520, endPoint y: 181, distance: 21.1
type input "profile"
checkbox input "false"
click at [534, 60] on icon "button" at bounding box center [531, 60] width 13 height 13
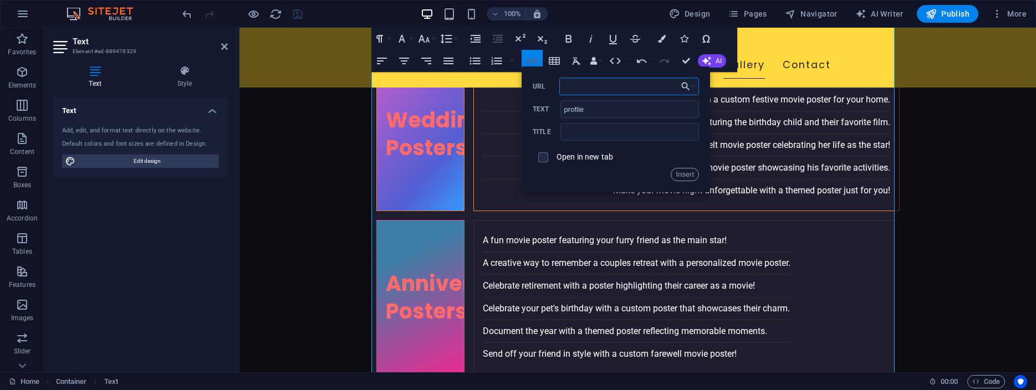
paste input "[URL][DOMAIN_NAME]"
type input "[URL][DOMAIN_NAME]"
click at [544, 156] on input "checkbox" at bounding box center [541, 156] width 10 height 10
checkbox input "true"
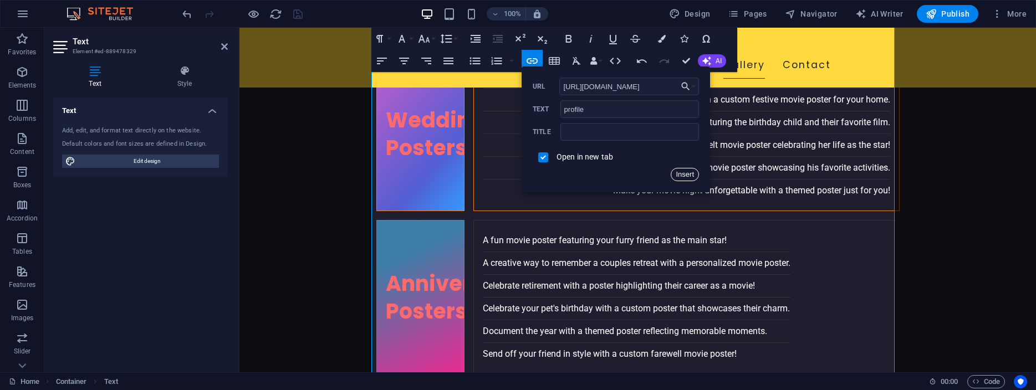
click at [682, 175] on button "Insert" at bounding box center [685, 174] width 28 height 13
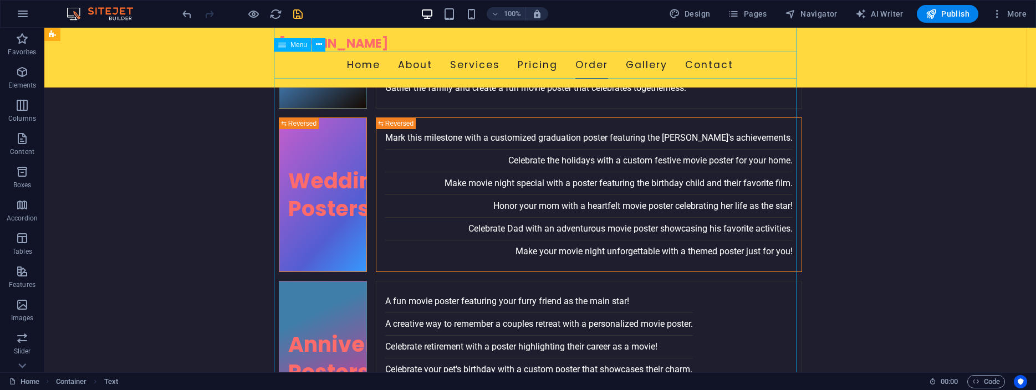
scroll to position [2493, 0]
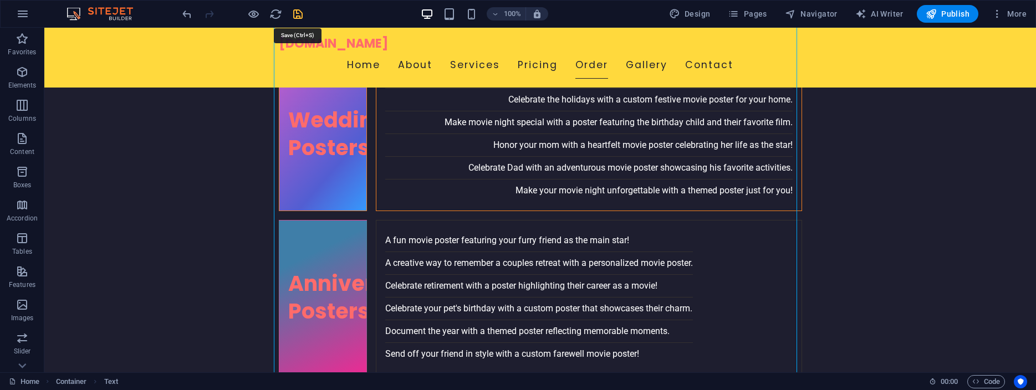
click at [296, 12] on icon "save" at bounding box center [298, 14] width 13 height 13
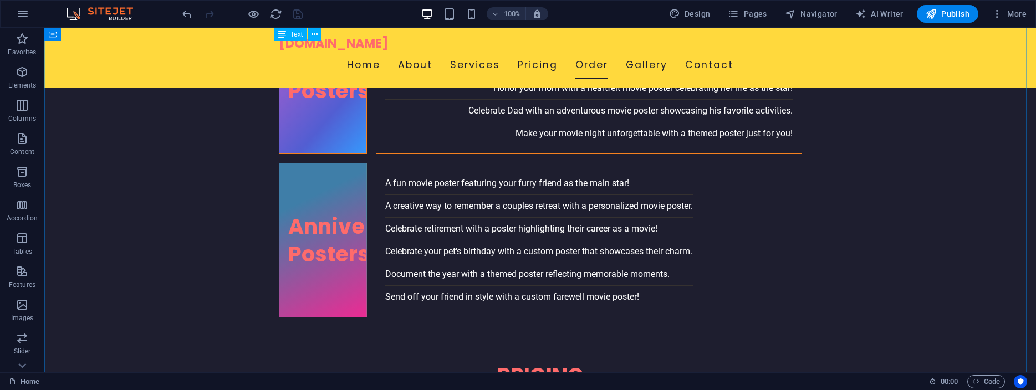
scroll to position [2550, 0]
drag, startPoint x: 486, startPoint y: 134, endPoint x: 470, endPoint y: 137, distance: 15.8
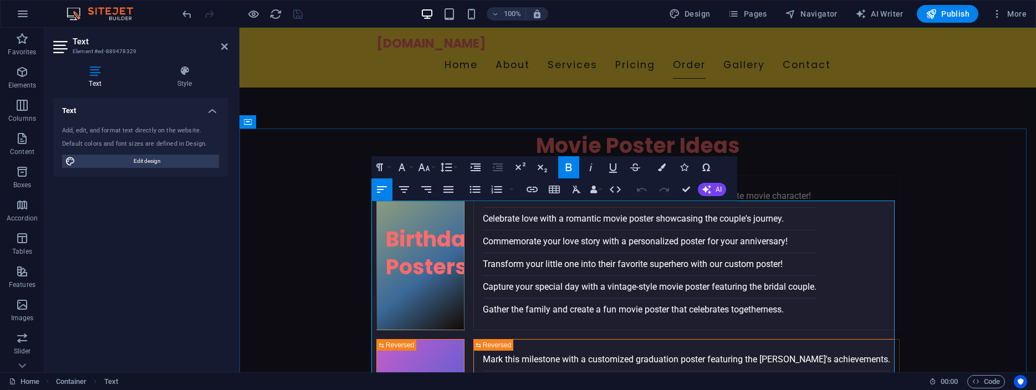
scroll to position [2433, 0]
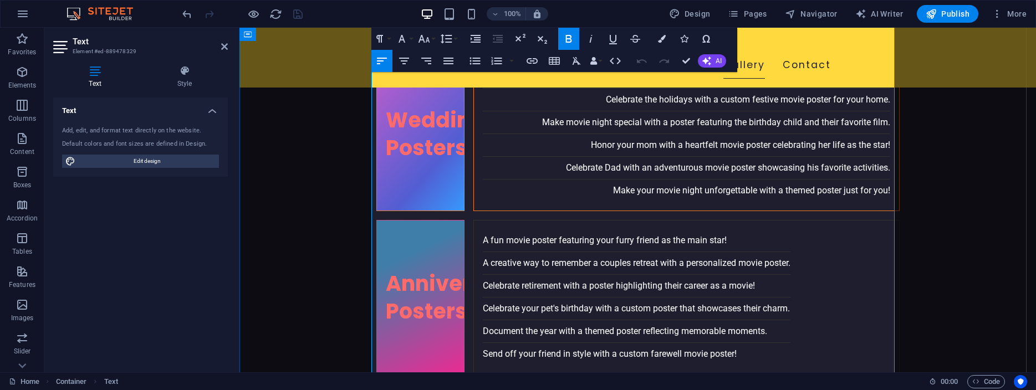
drag, startPoint x: 583, startPoint y: 195, endPoint x: 563, endPoint y: 195, distance: 20.0
click at [532, 62] on icon "button" at bounding box center [532, 61] width 11 height 6
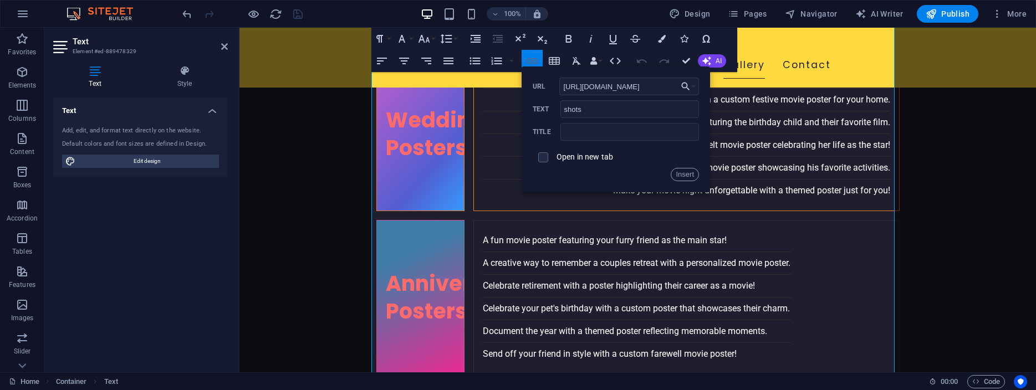
scroll to position [0, 108]
type input "[URL][DOMAIN_NAME]"
click at [543, 156] on input "checkbox" at bounding box center [541, 156] width 10 height 10
checkbox input "true"
click at [686, 175] on button "Insert" at bounding box center [685, 174] width 28 height 13
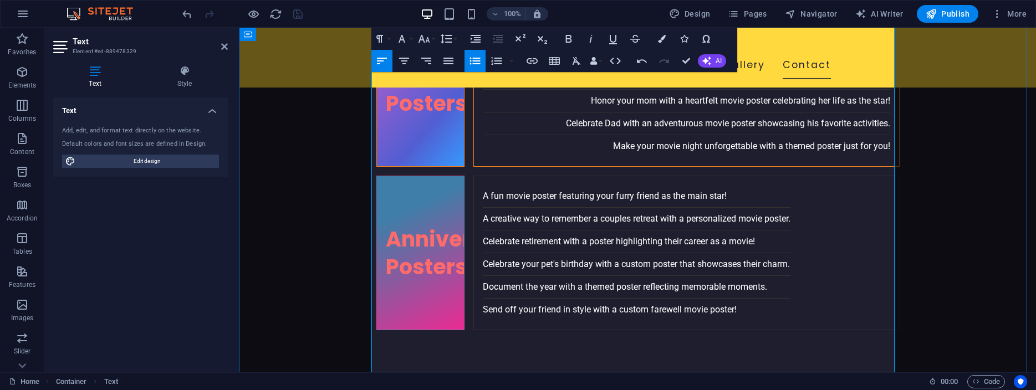
scroll to position [2489, 0]
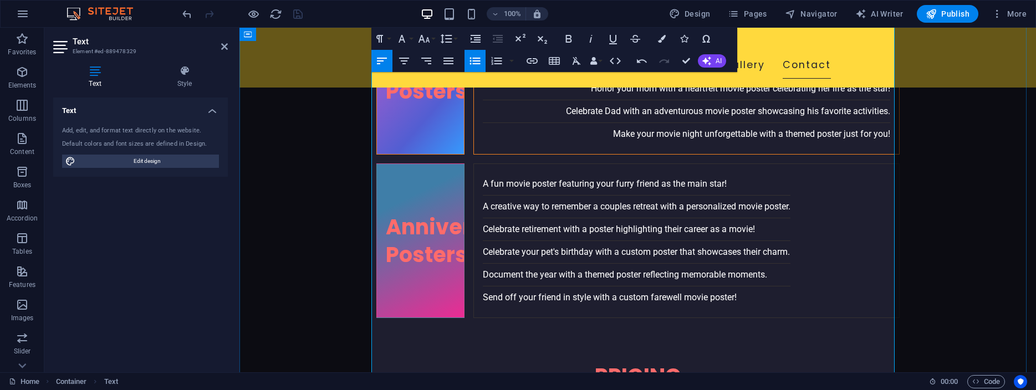
drag, startPoint x: 601, startPoint y: 300, endPoint x: 646, endPoint y: 300, distance: 44.3
type input "background"
checkbox input "false"
click at [532, 59] on icon "button" at bounding box center [532, 61] width 11 height 6
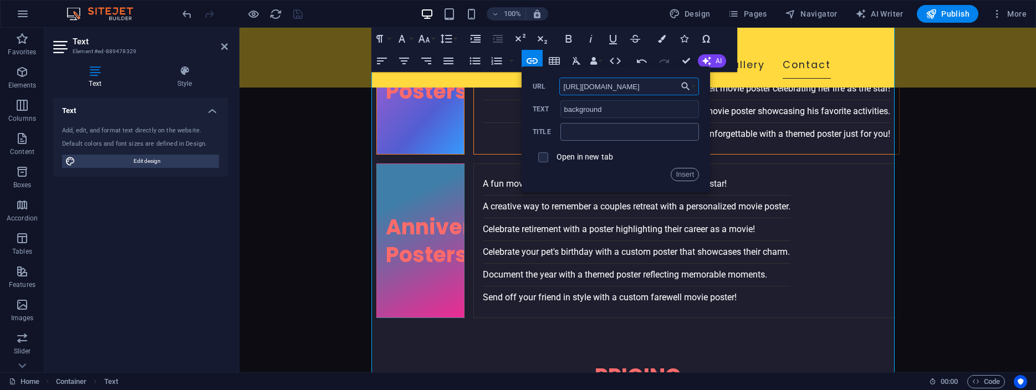
scroll to position [0, 111]
type input "[URL][DOMAIN_NAME]"
click at [541, 156] on input "checkbox" at bounding box center [541, 156] width 10 height 10
checkbox input "true"
click at [685, 172] on button "Insert" at bounding box center [685, 174] width 28 height 13
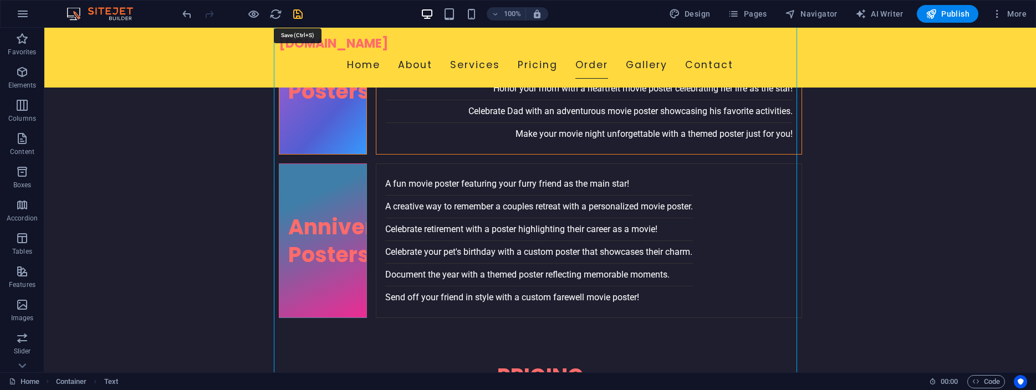
click at [298, 13] on icon "save" at bounding box center [298, 14] width 13 height 13
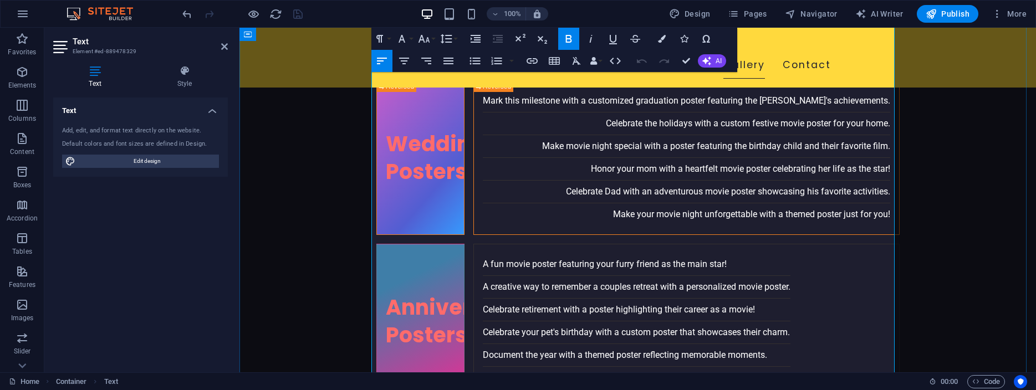
scroll to position [2376, 0]
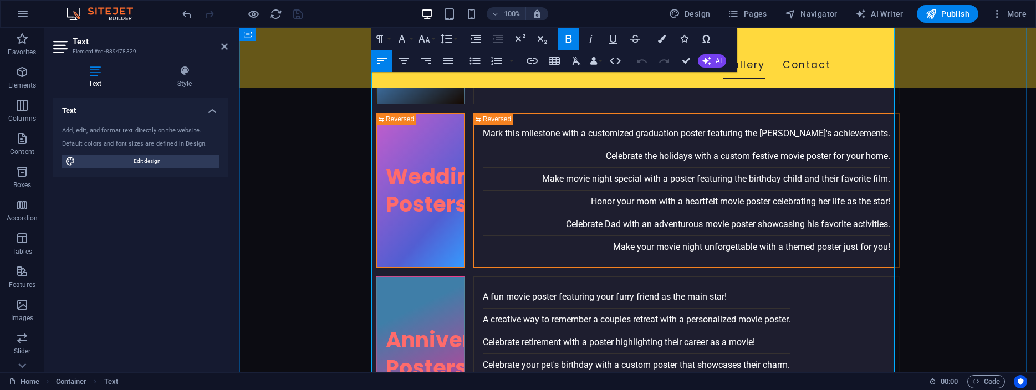
drag, startPoint x: 652, startPoint y: 331, endPoint x: 683, endPoint y: 333, distance: 30.5
click at [535, 63] on icon "button" at bounding box center [532, 61] width 11 height 6
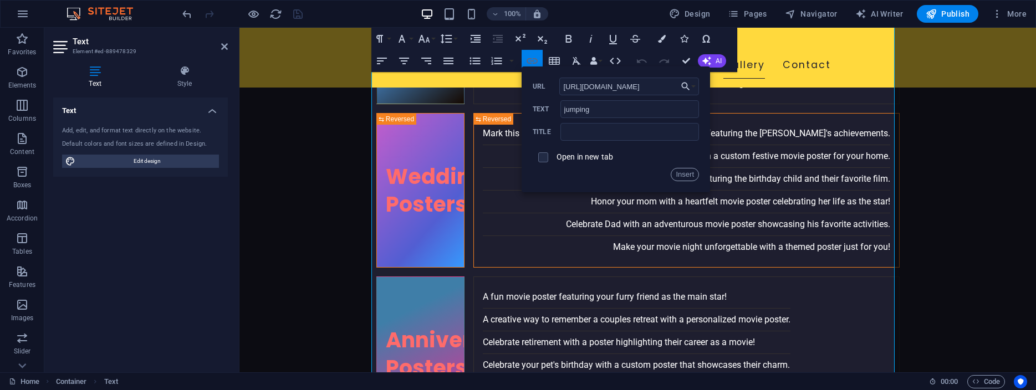
scroll to position [0, 150]
type input "[URL][DOMAIN_NAME]"
click at [541, 156] on input "checkbox" at bounding box center [541, 156] width 10 height 10
checkbox input "true"
click at [683, 171] on button "Insert" at bounding box center [685, 174] width 28 height 13
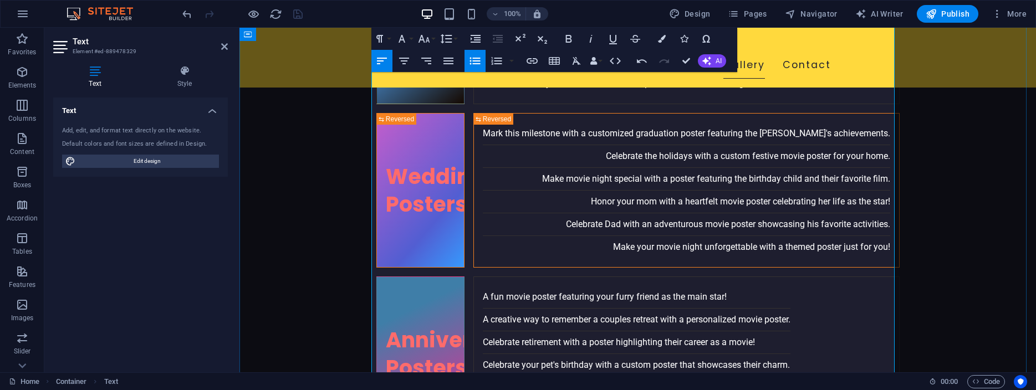
drag, startPoint x: 540, startPoint y: 331, endPoint x: 559, endPoint y: 330, distance: 18.9
type input "pose"
checkbox input "false"
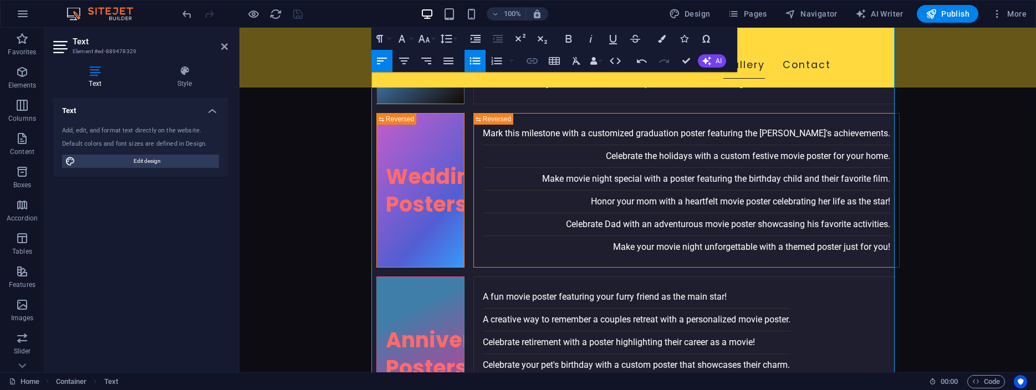
click at [531, 62] on icon "button" at bounding box center [532, 61] width 11 height 6
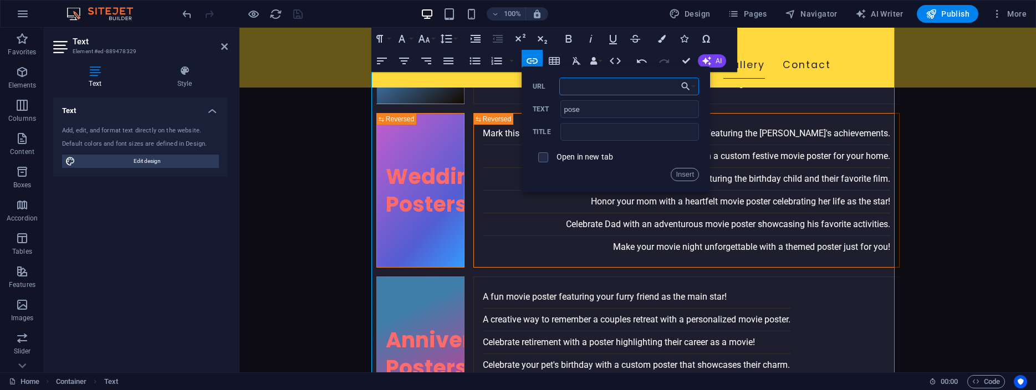
paste input "[URL][DOMAIN_NAME]"
type input "[URL][DOMAIN_NAME]"
click at [542, 158] on input "checkbox" at bounding box center [541, 156] width 10 height 10
checkbox input "true"
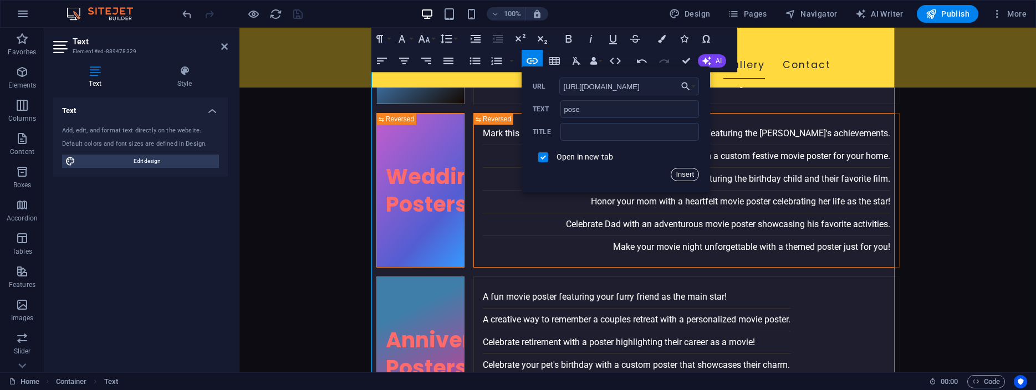
click at [683, 175] on button "Insert" at bounding box center [685, 174] width 28 height 13
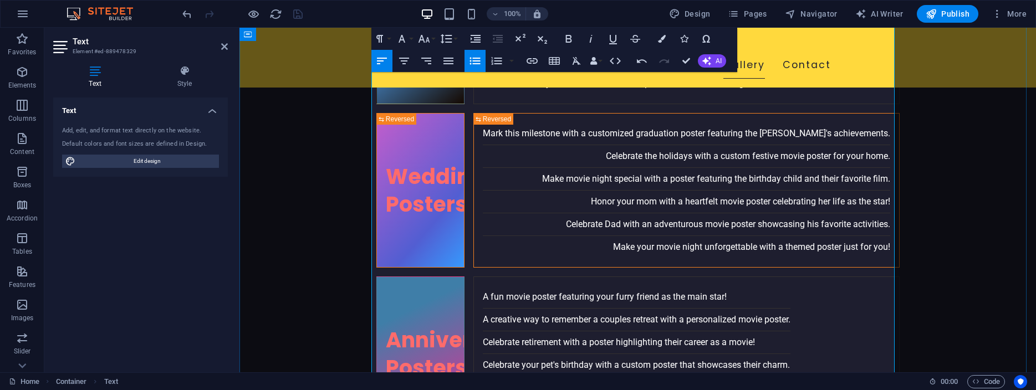
drag, startPoint x: 513, startPoint y: 331, endPoint x: 493, endPoint y: 331, distance: 20.5
type input "Fun"
checkbox input "false"
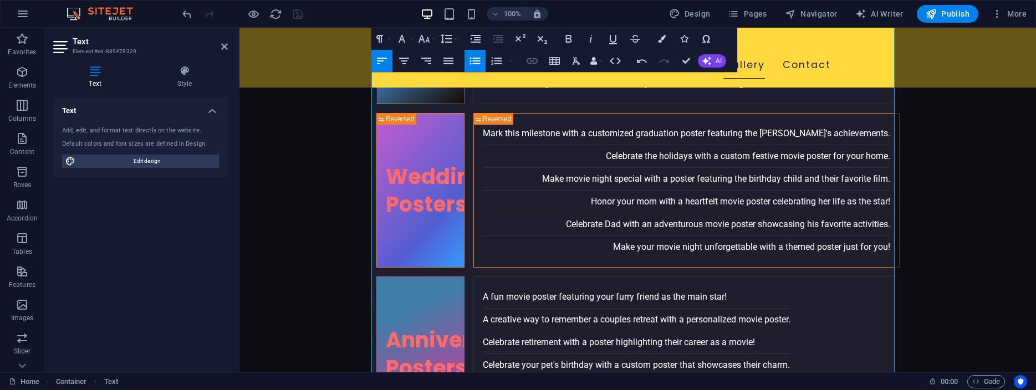
click at [533, 57] on icon "button" at bounding box center [531, 60] width 13 height 13
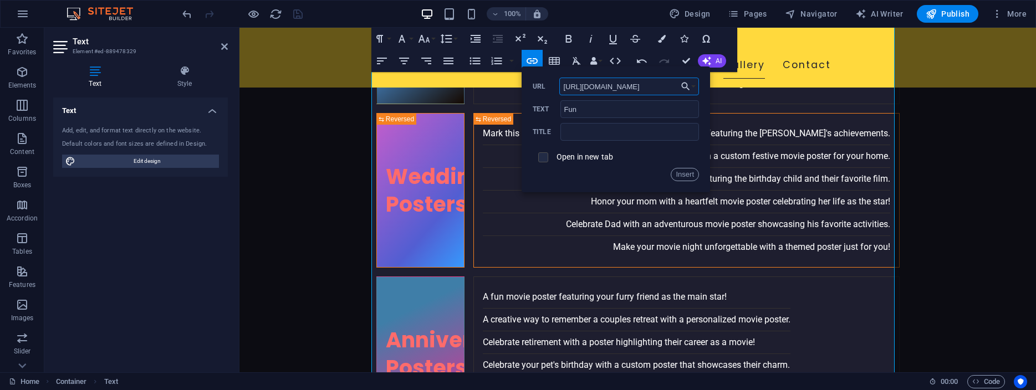
type input "[URL][DOMAIN_NAME]"
click at [541, 156] on input "checkbox" at bounding box center [541, 156] width 10 height 10
checkbox input "true"
click at [683, 174] on button "Insert" at bounding box center [685, 174] width 28 height 13
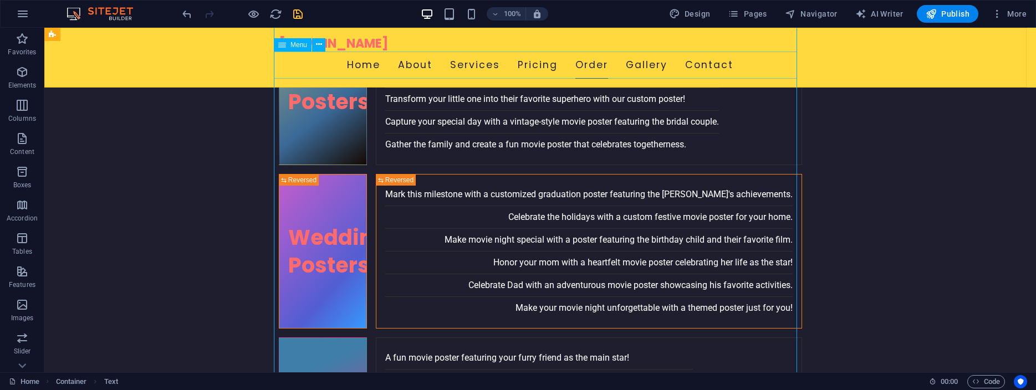
scroll to position [2437, 0]
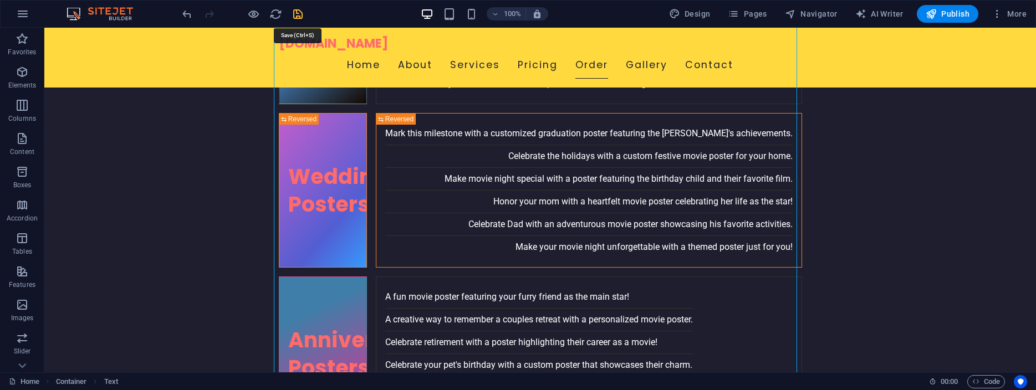
click at [298, 10] on icon "save" at bounding box center [298, 14] width 13 height 13
